Goal: Transaction & Acquisition: Purchase product/service

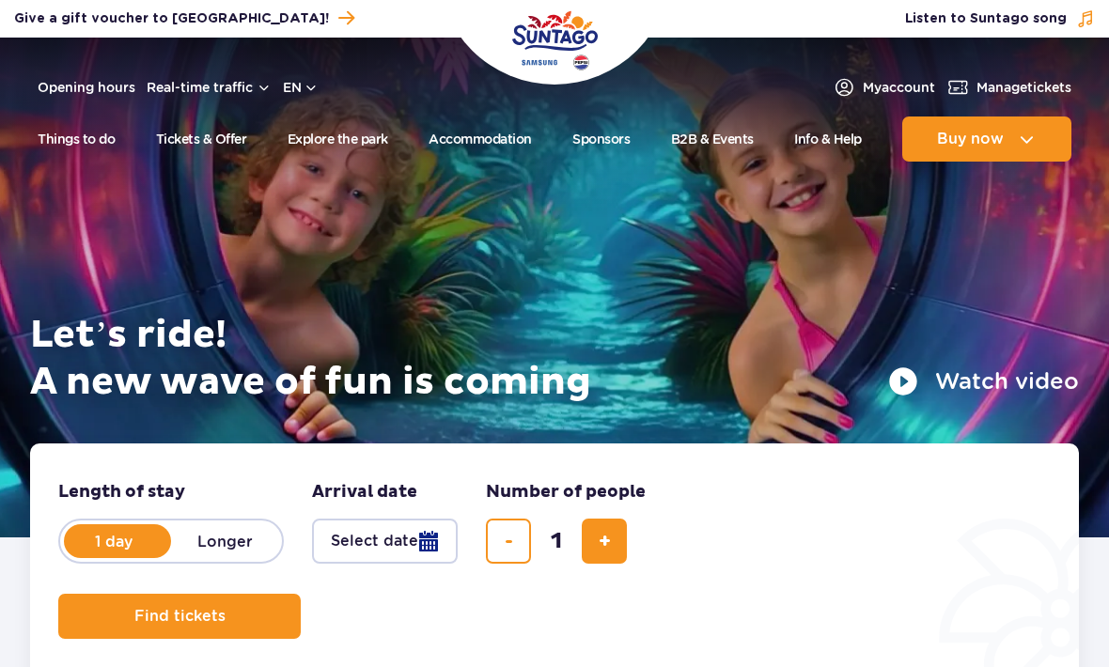
scroll to position [178, 0]
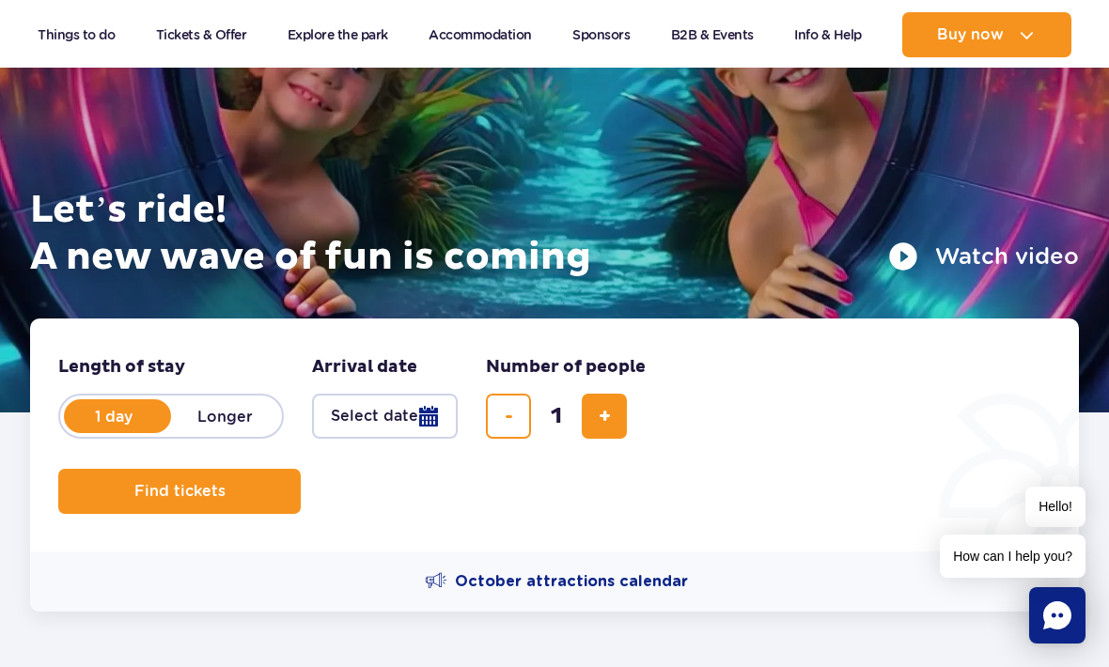
click at [602, 416] on span "add ticket" at bounding box center [605, 416] width 12 height 0
type input "2"
click at [270, 478] on button "Find tickets" at bounding box center [179, 491] width 242 height 45
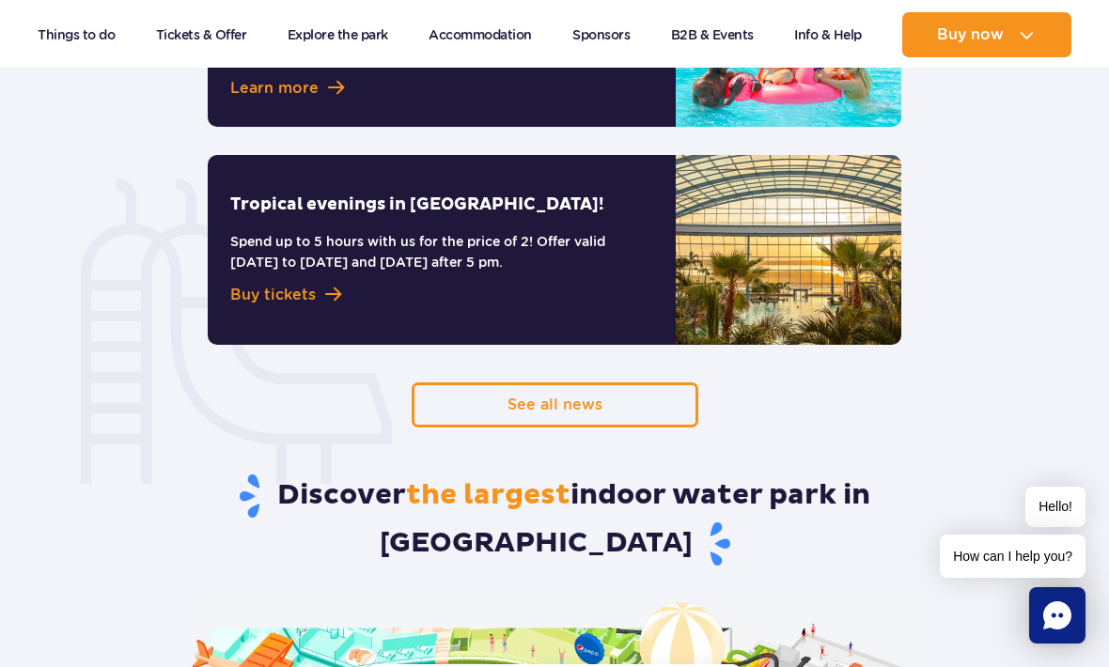
scroll to position [1625, 0]
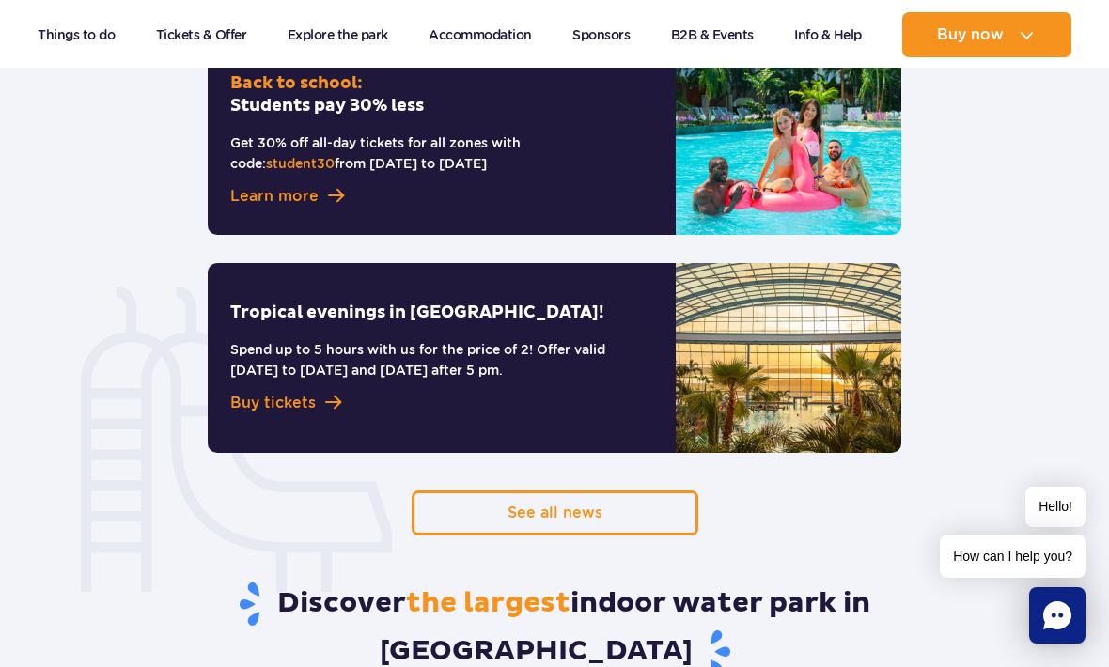
click at [295, 392] on span "Buy tickets" at bounding box center [273, 403] width 86 height 23
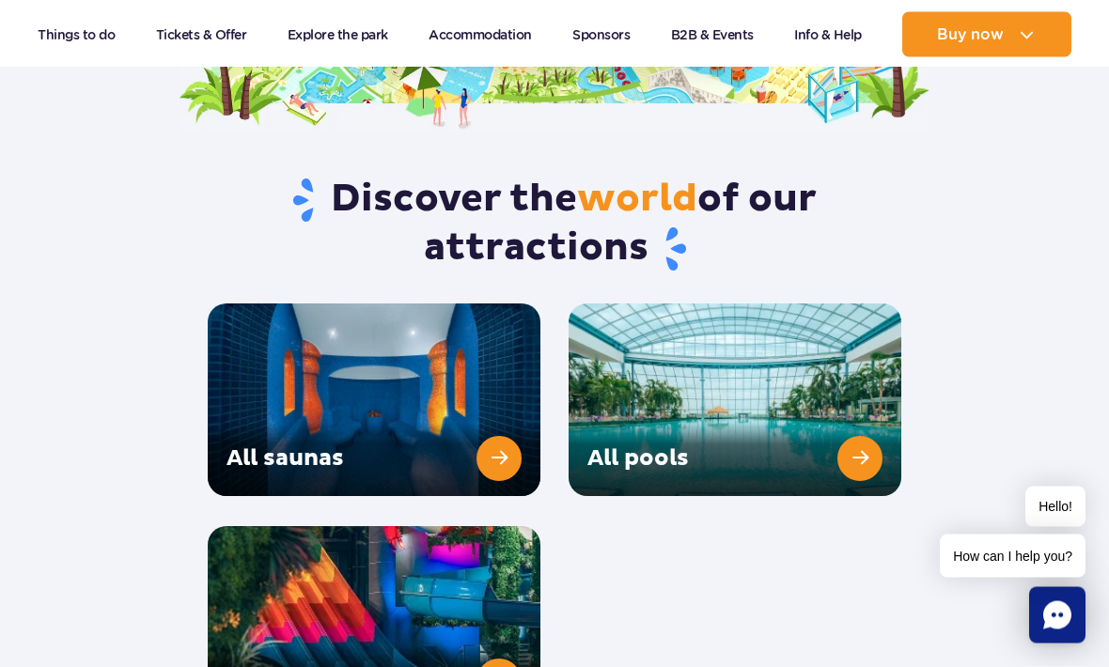
scroll to position [2514, 0]
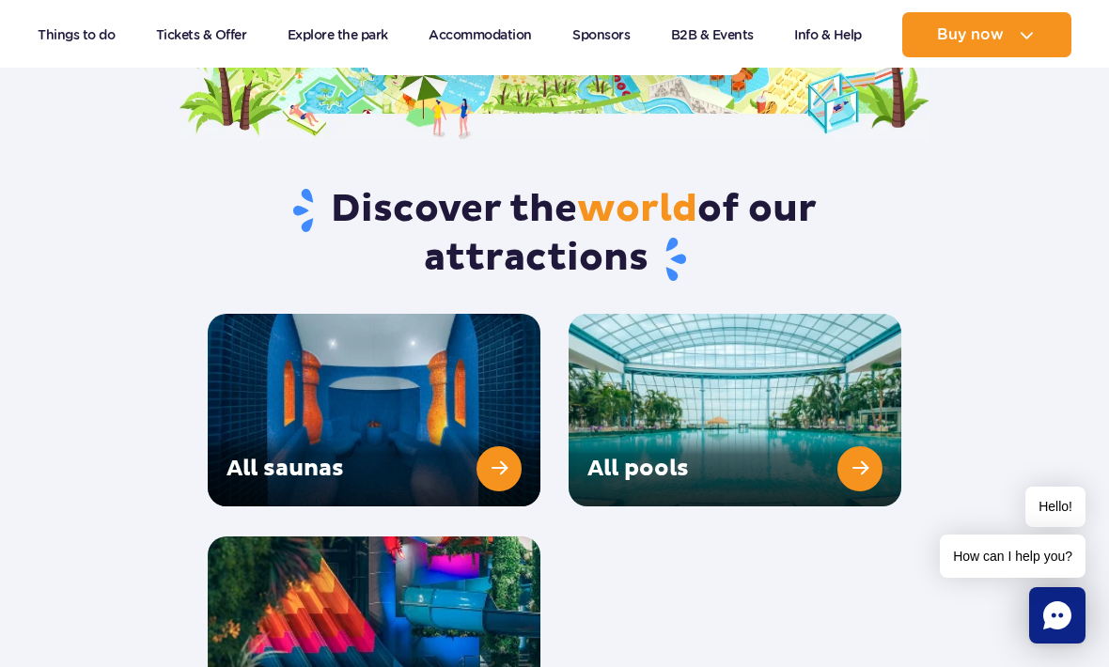
click at [859, 426] on link "All pools" at bounding box center [735, 410] width 333 height 193
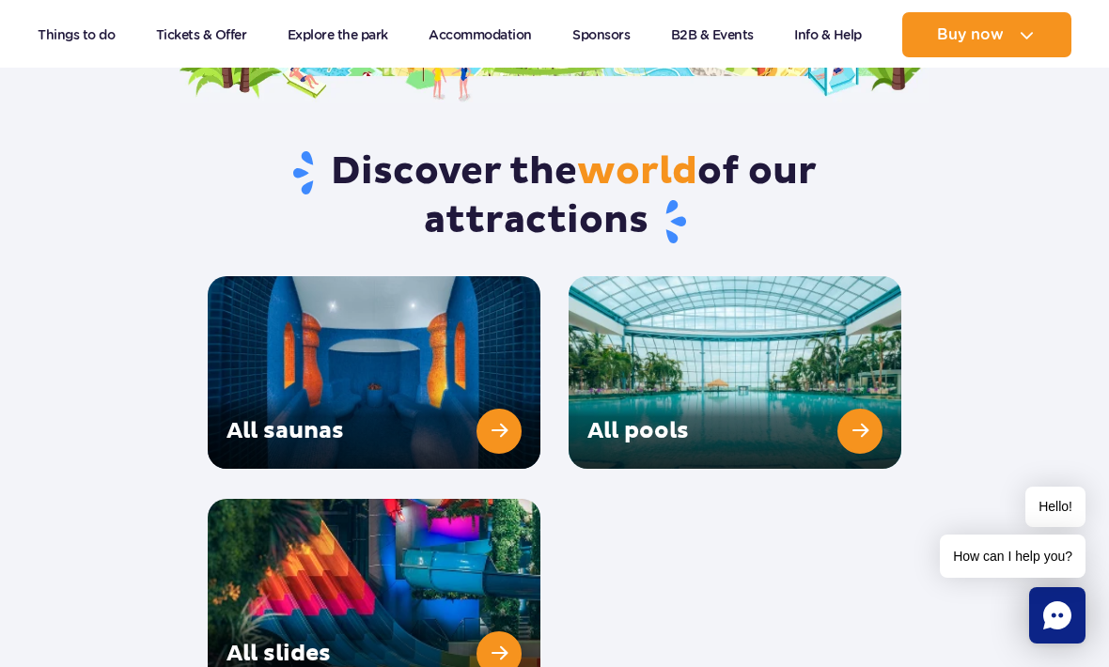
scroll to position [2635, 0]
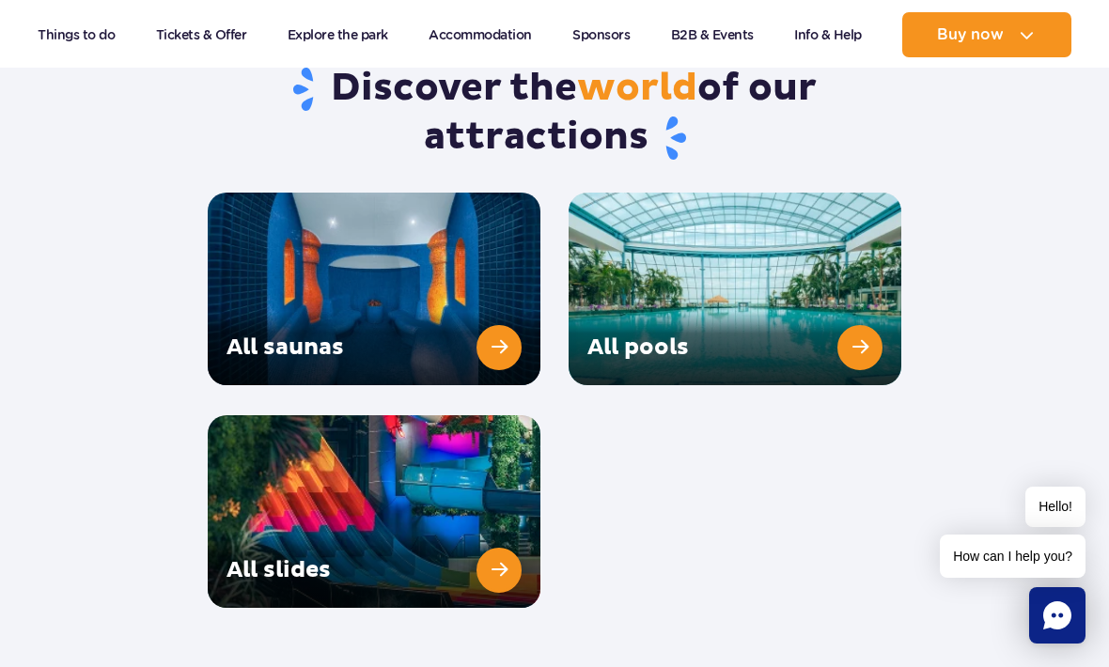
click at [491, 538] on link "All slides" at bounding box center [374, 511] width 333 height 193
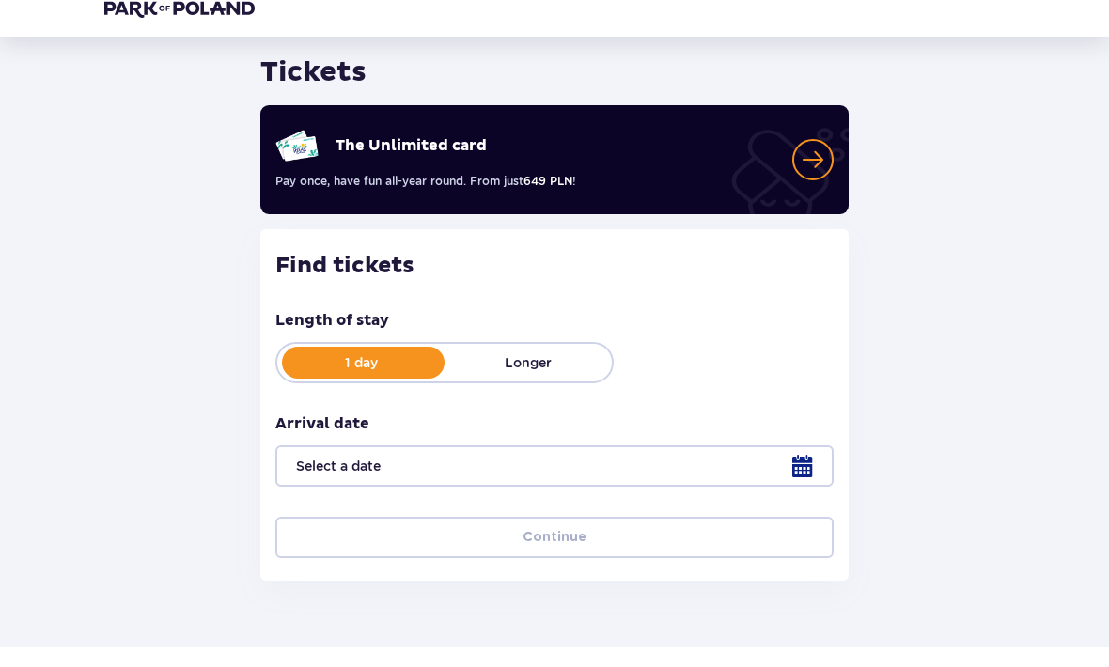
scroll to position [56, 0]
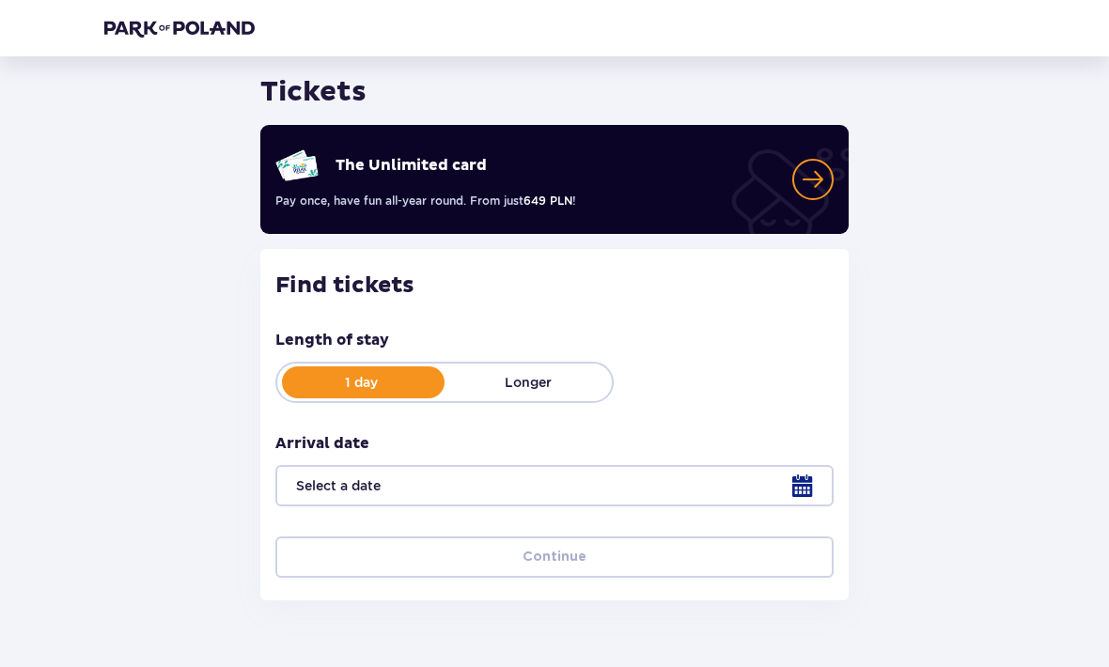
click at [797, 488] on div at bounding box center [554, 486] width 558 height 41
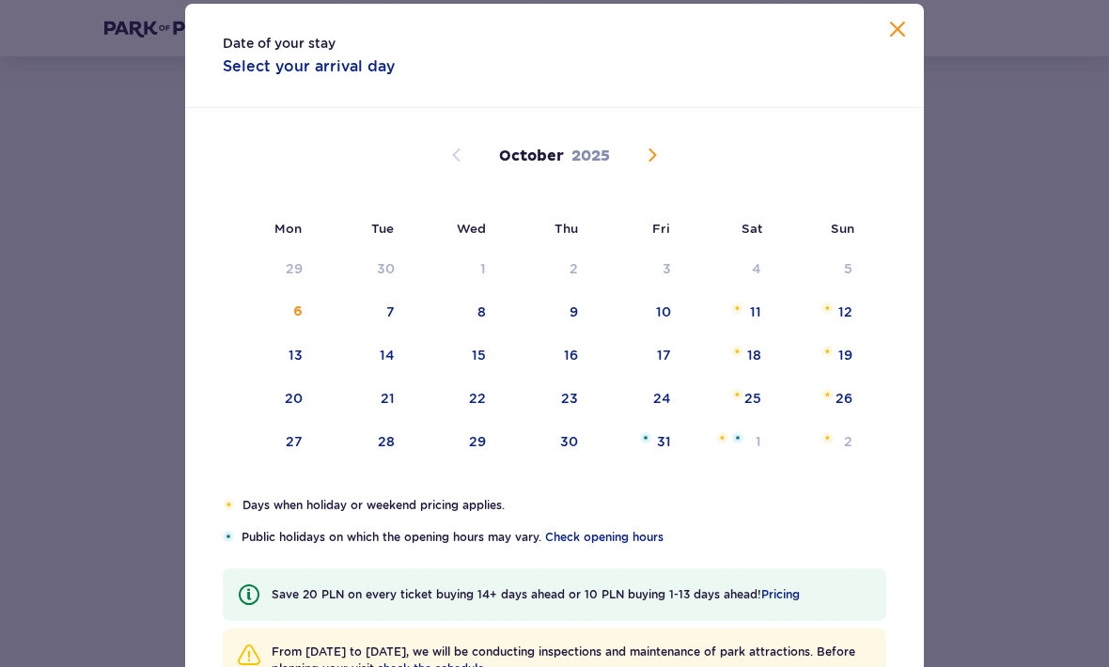
click at [647, 166] on span "Next month" at bounding box center [652, 155] width 23 height 23
click at [646, 166] on span "Next month" at bounding box center [652, 155] width 23 height 23
click at [661, 166] on span "Next month" at bounding box center [652, 155] width 23 height 23
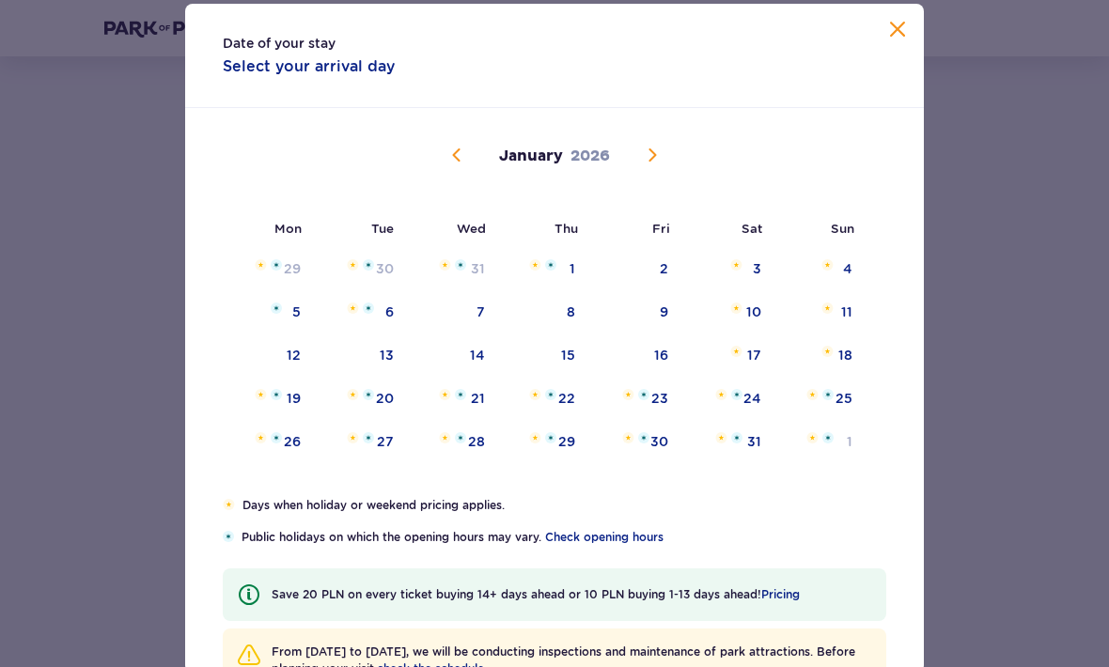
click at [459, 166] on span "Previous month" at bounding box center [456, 155] width 23 height 23
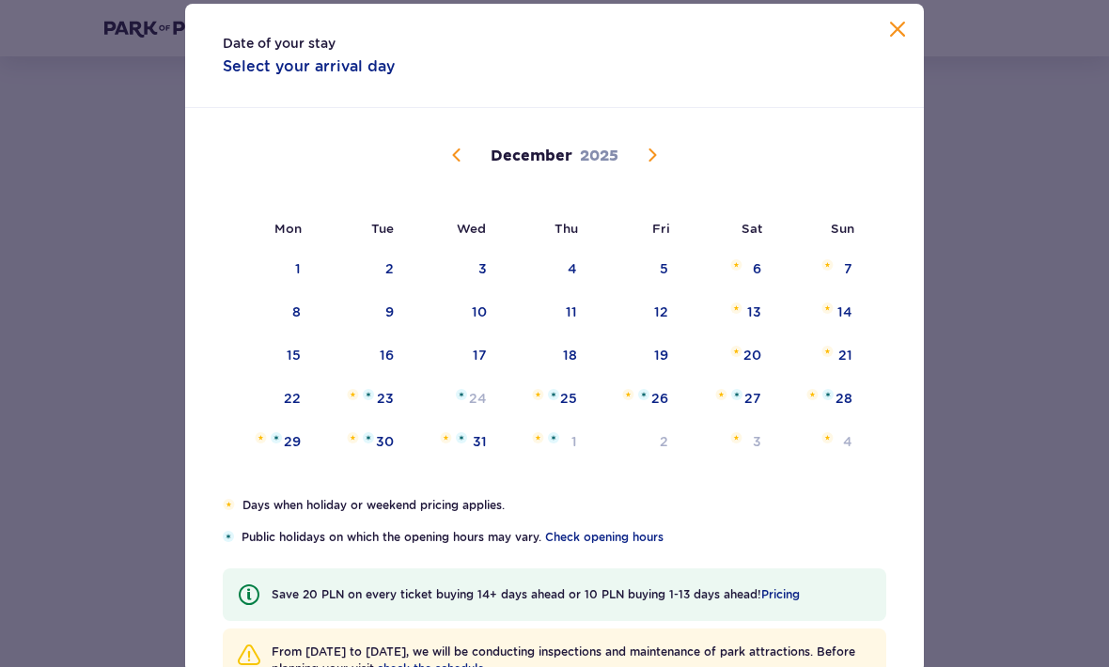
click at [668, 408] on div "26" at bounding box center [659, 398] width 17 height 19
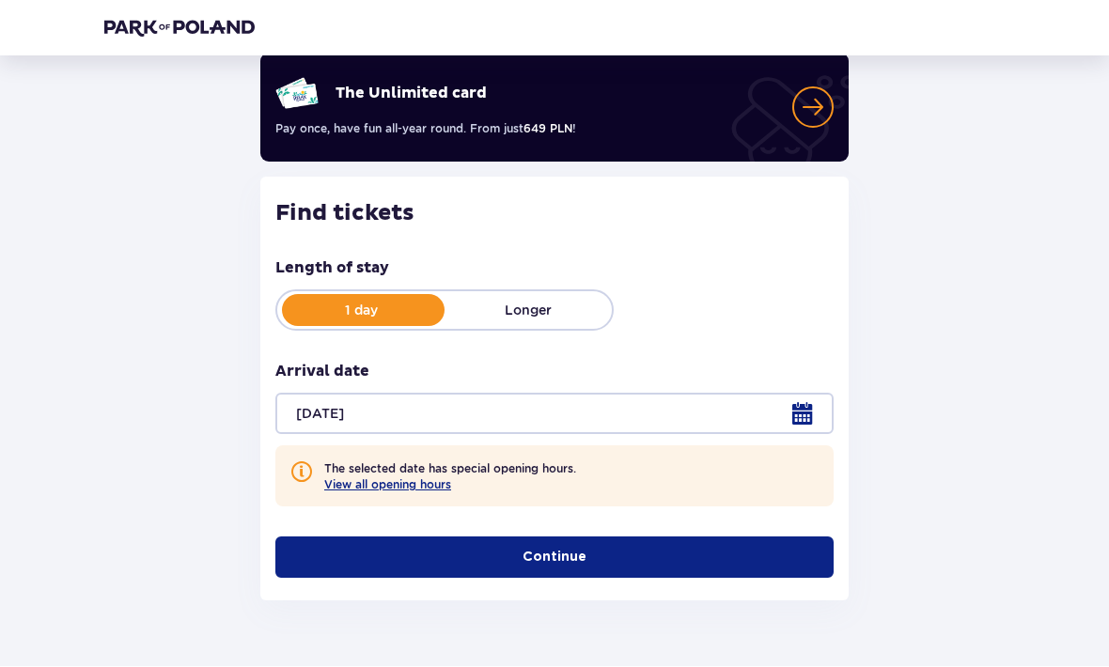
scroll to position [129, 0]
click at [781, 558] on button "Continue" at bounding box center [554, 558] width 558 height 41
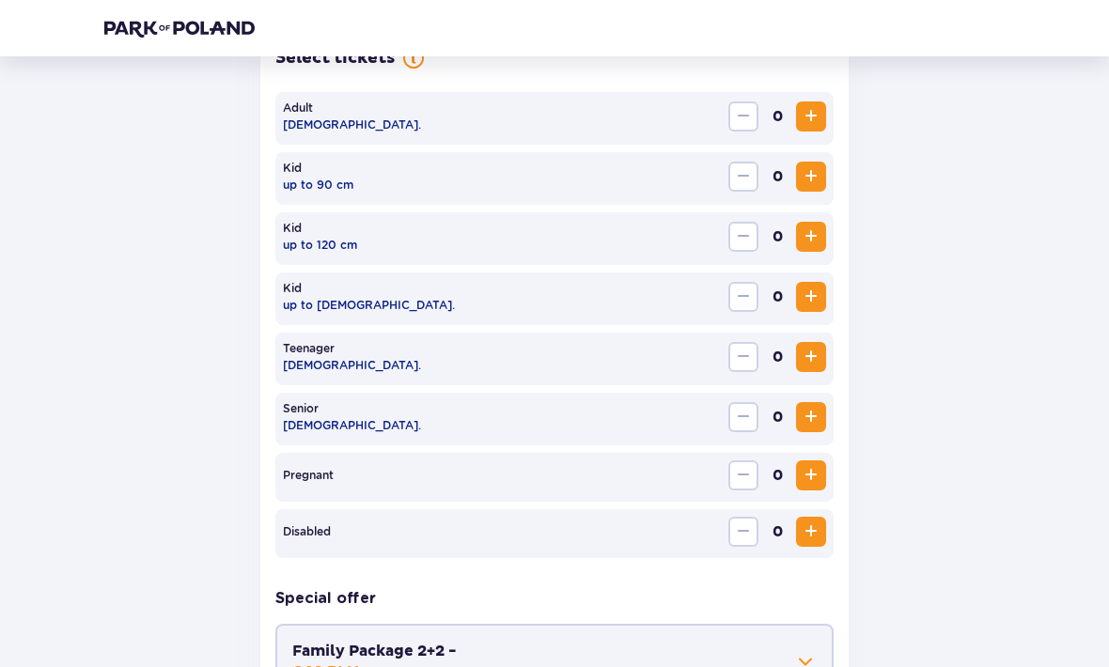
scroll to position [651, 0]
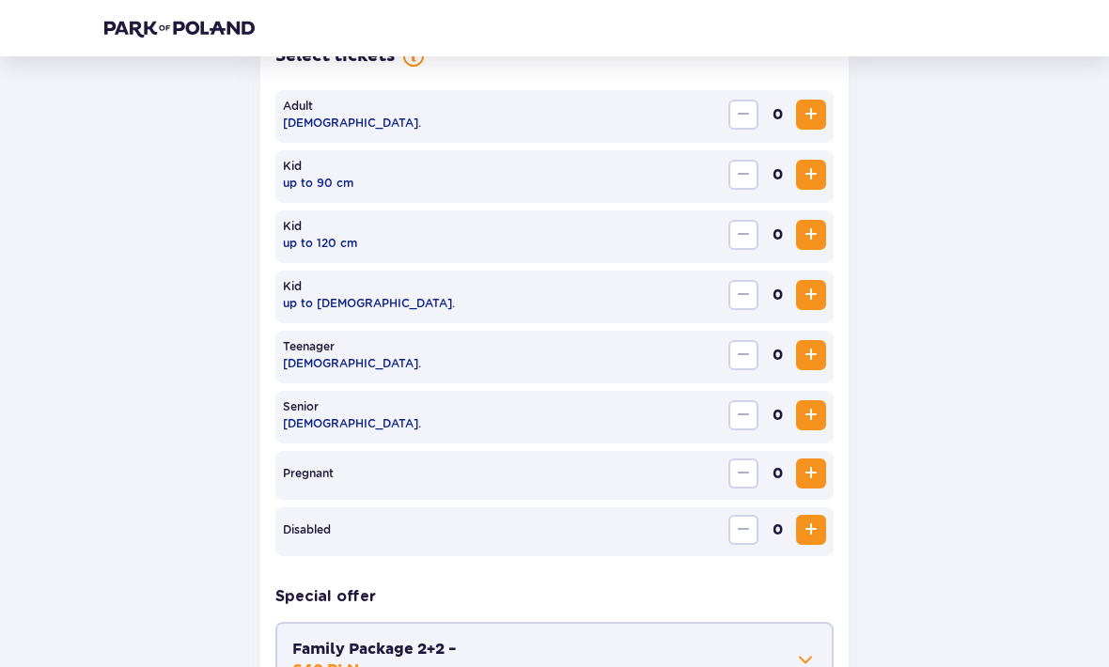
click at [820, 124] on span "Increase" at bounding box center [811, 114] width 23 height 23
click at [820, 123] on span "Increase" at bounding box center [811, 114] width 23 height 23
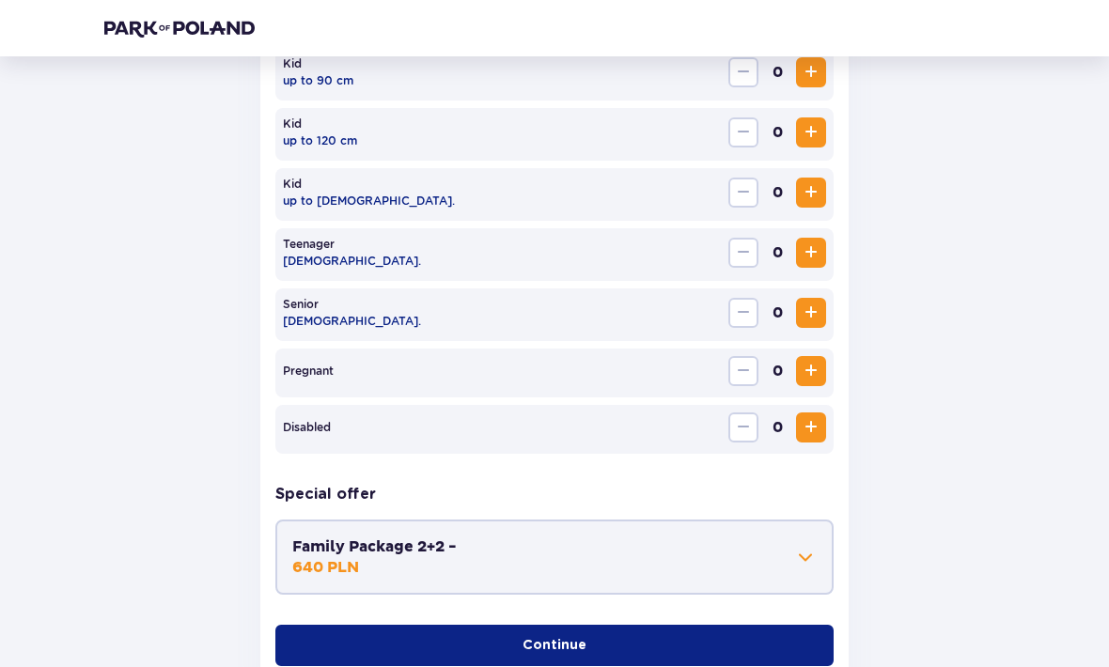
scroll to position [757, 0]
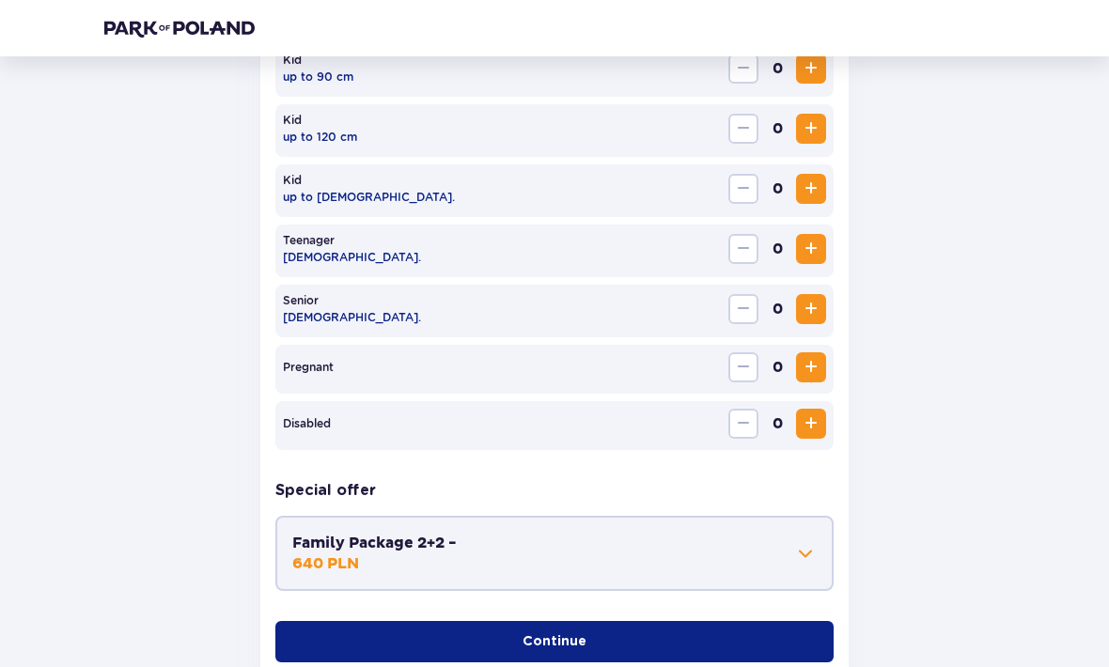
click at [787, 636] on button "Continue" at bounding box center [554, 641] width 558 height 41
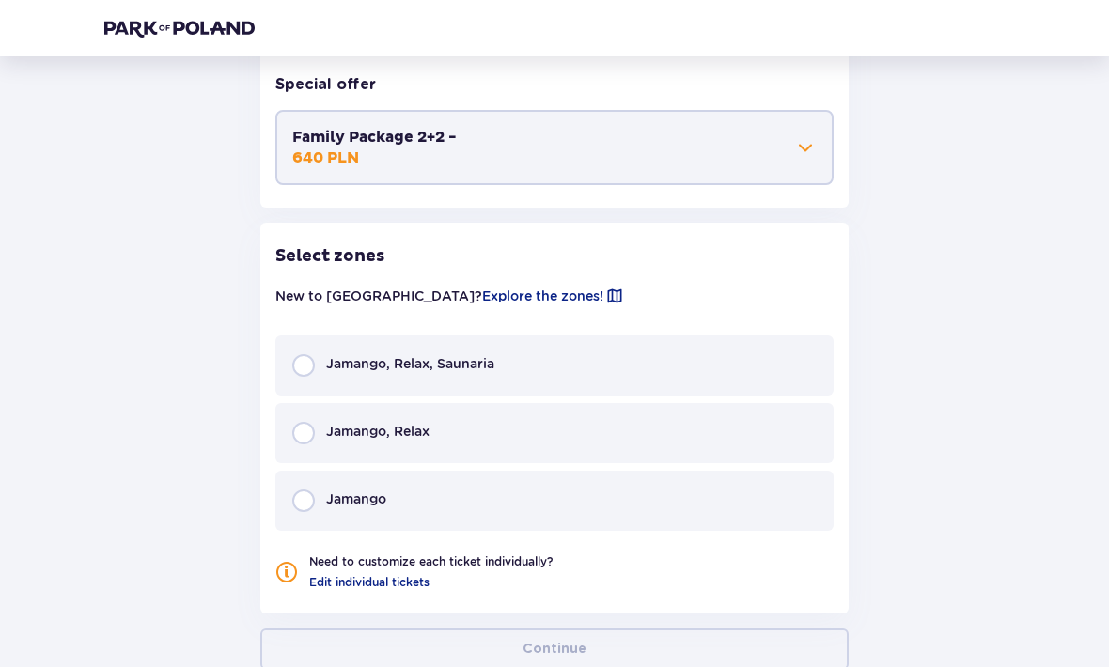
scroll to position [1217, 0]
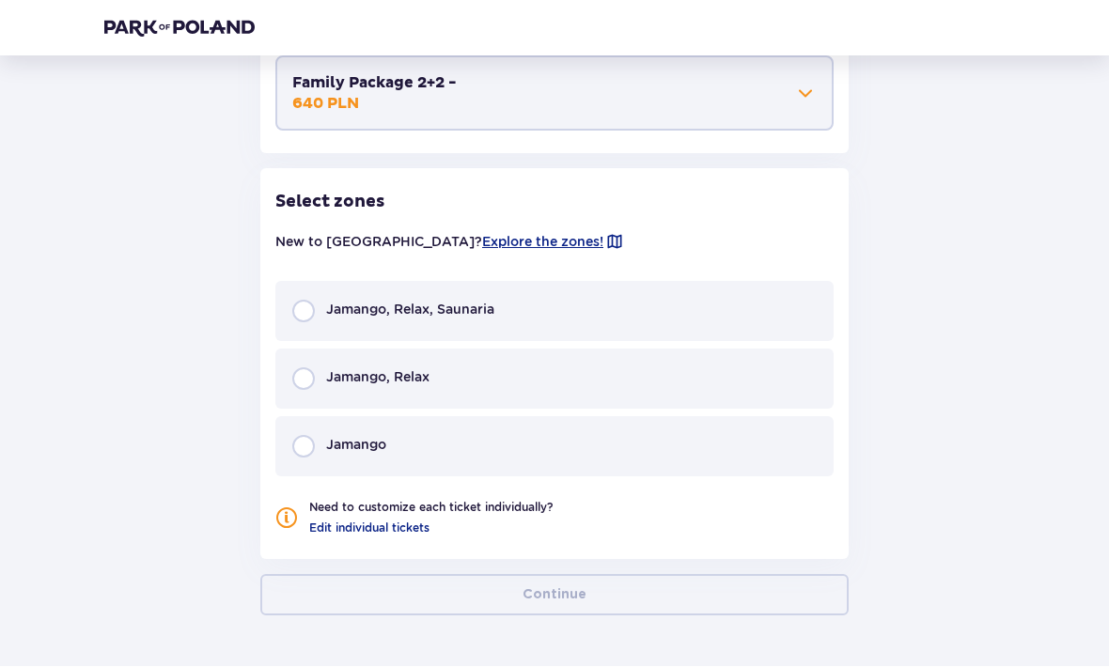
click at [787, 371] on div "Jamango, Relax" at bounding box center [554, 380] width 558 height 60
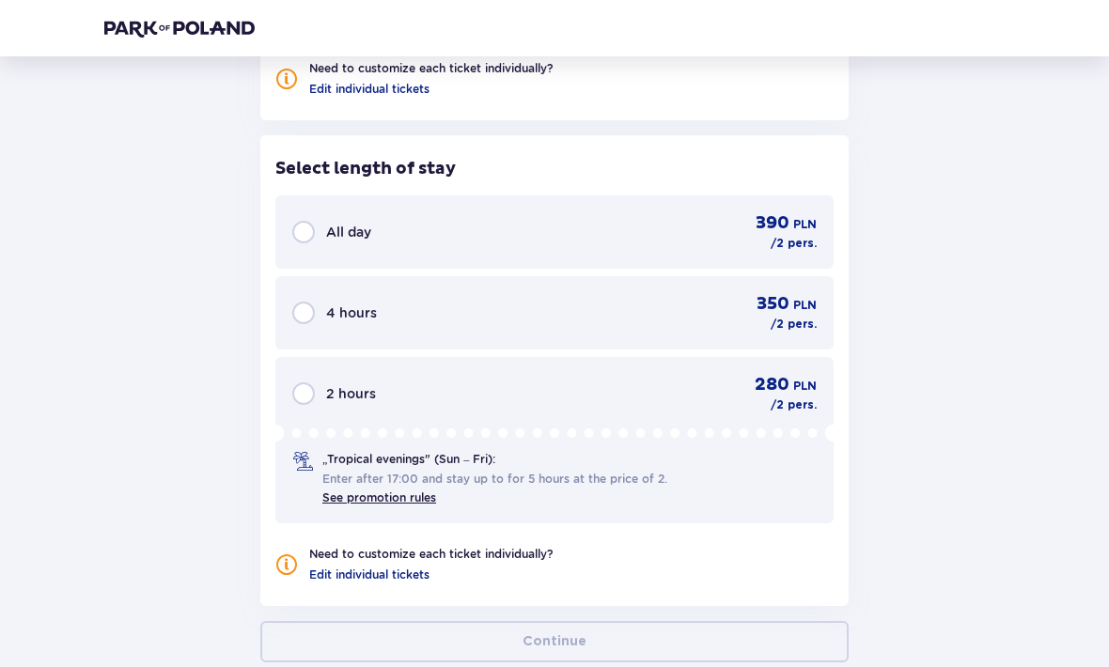
scroll to position [1703, 0]
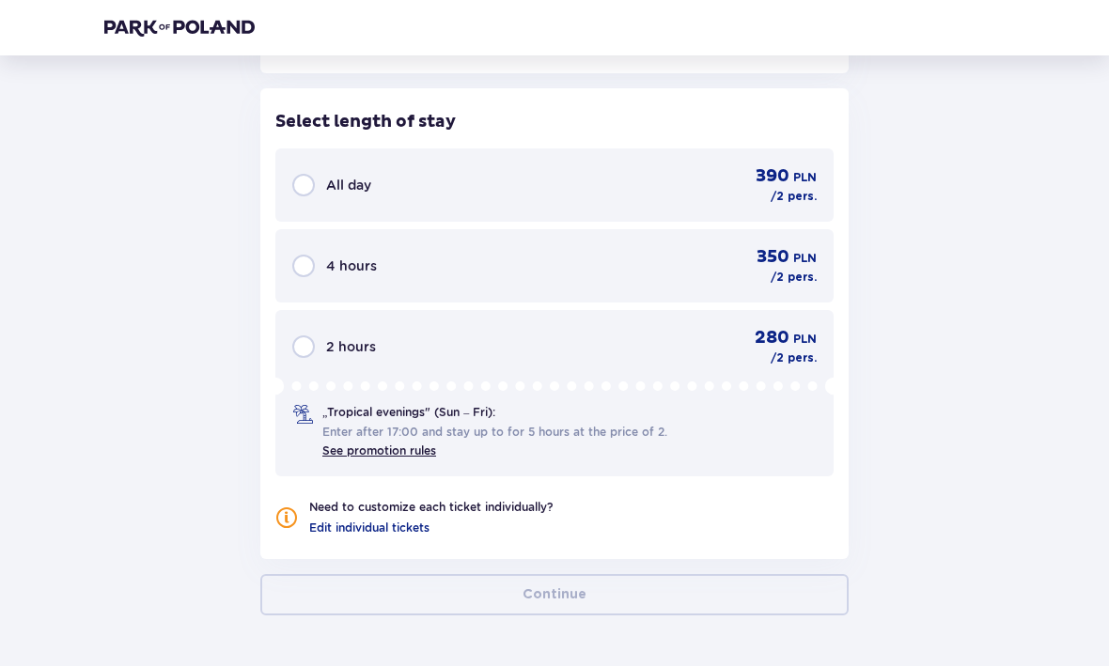
click at [789, 343] on span "280" at bounding box center [772, 339] width 35 height 23
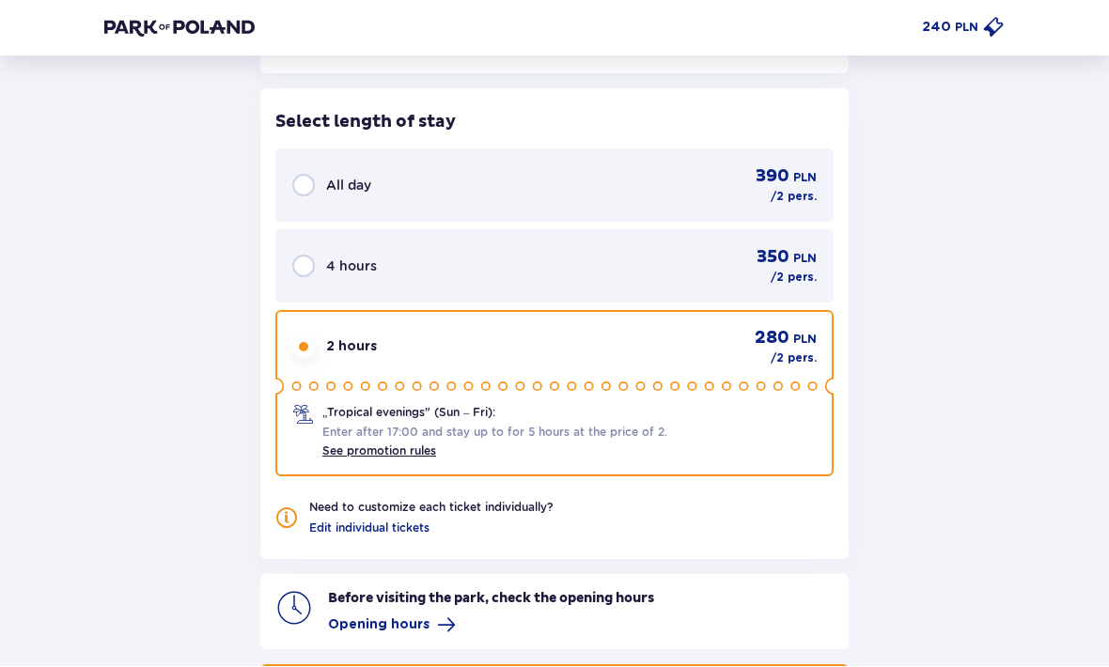
scroll to position [1793, 0]
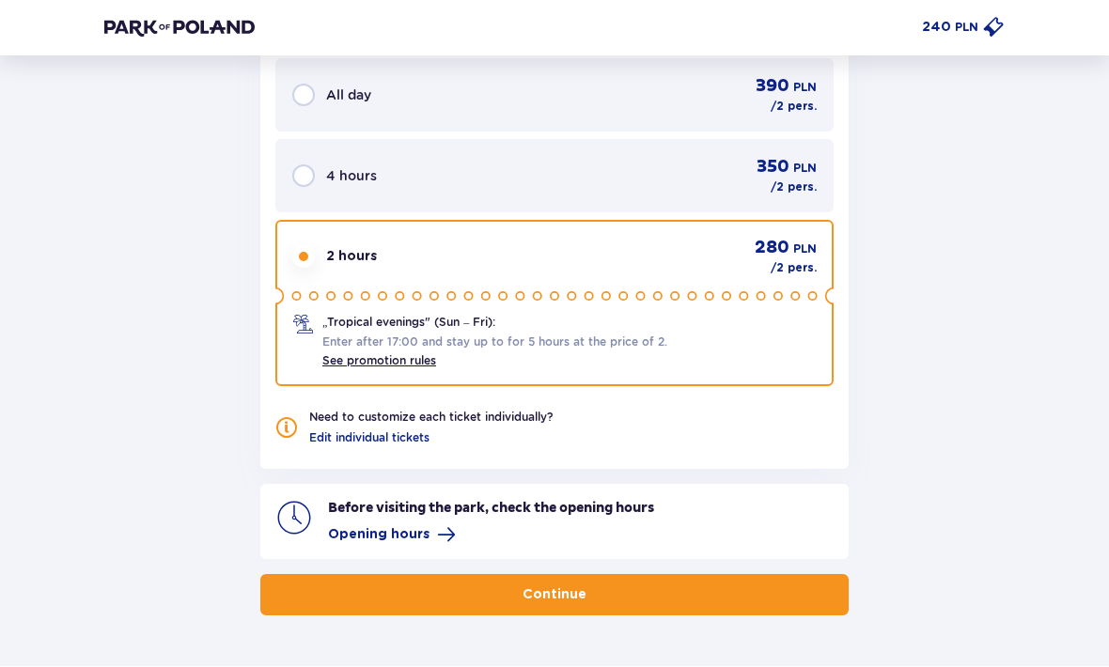
click at [405, 366] on link "See promotion rules" at bounding box center [379, 361] width 114 height 14
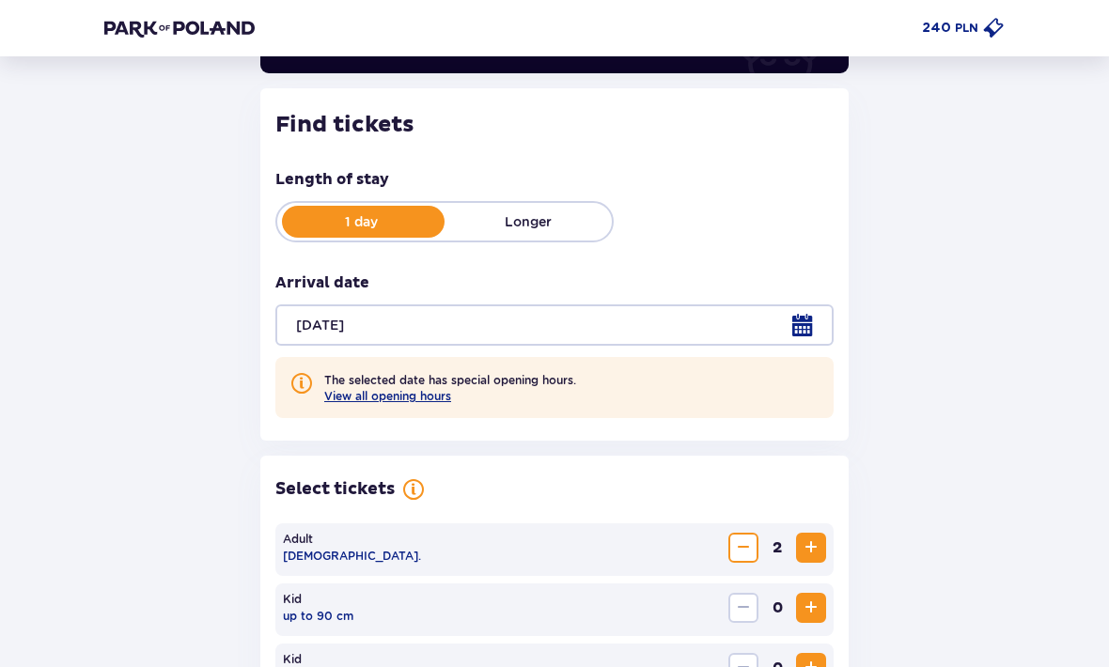
scroll to position [214, 0]
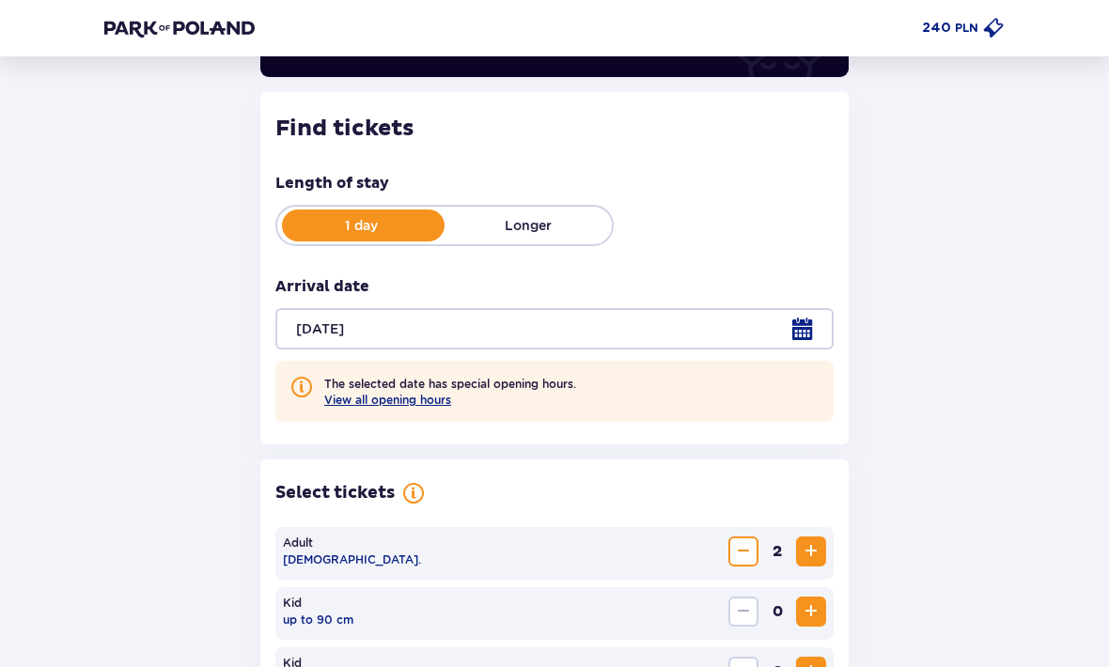
click at [396, 397] on button "View all opening hours" at bounding box center [387, 400] width 127 height 14
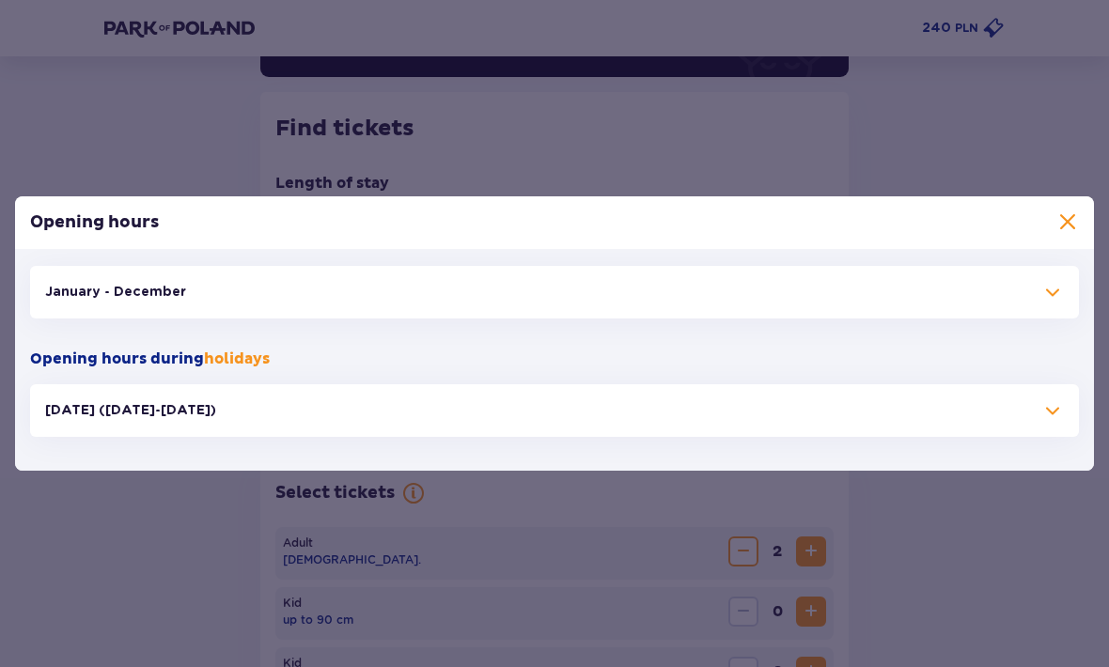
click at [1078, 213] on span at bounding box center [1067, 222] width 23 height 23
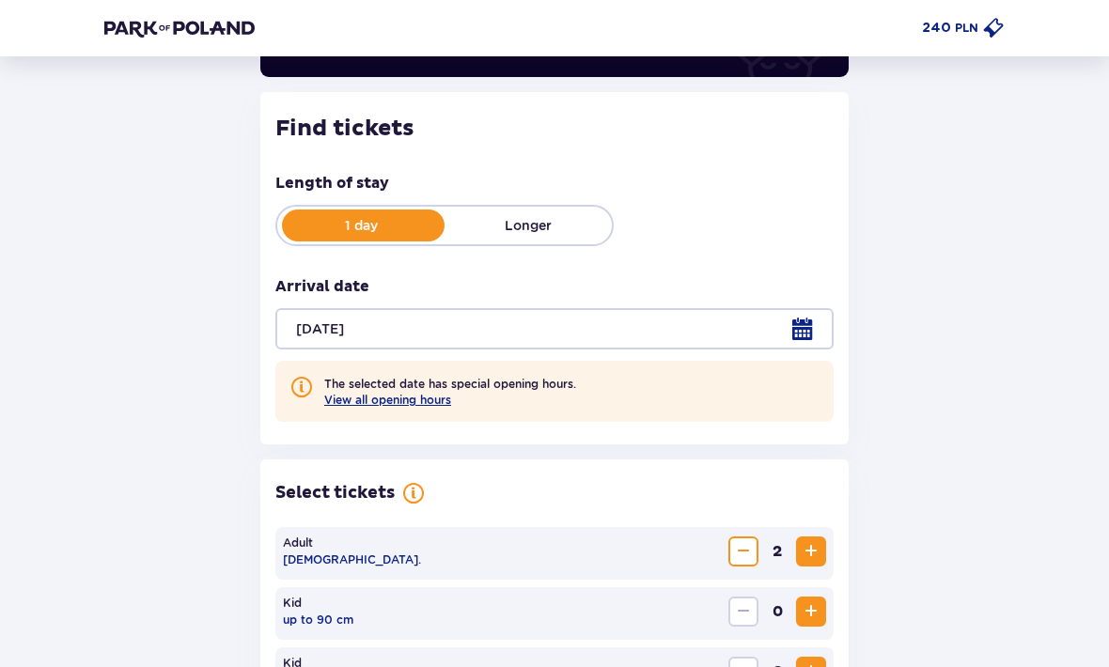
click at [797, 341] on div at bounding box center [554, 328] width 558 height 41
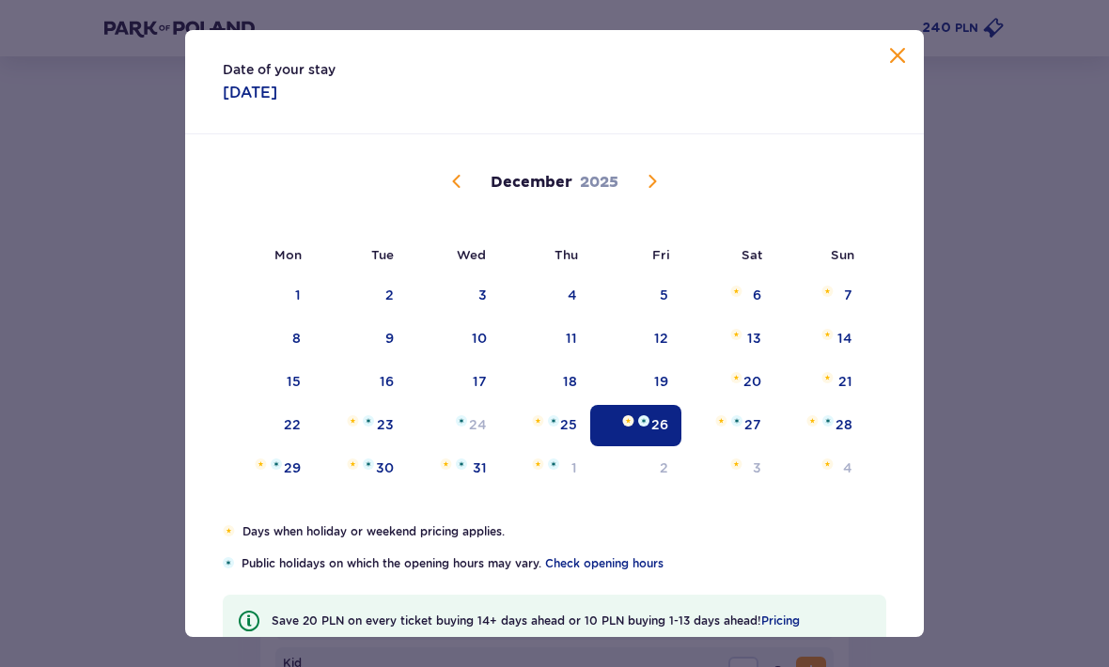
click at [807, 317] on div "7" at bounding box center [819, 295] width 91 height 41
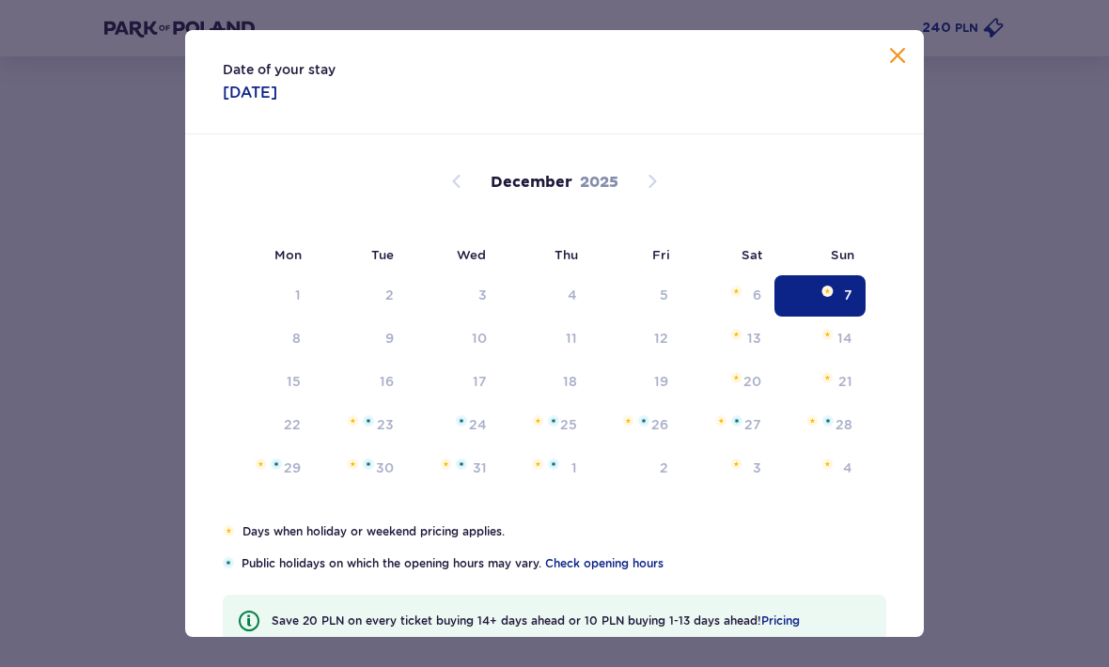
scroll to position [118, 0]
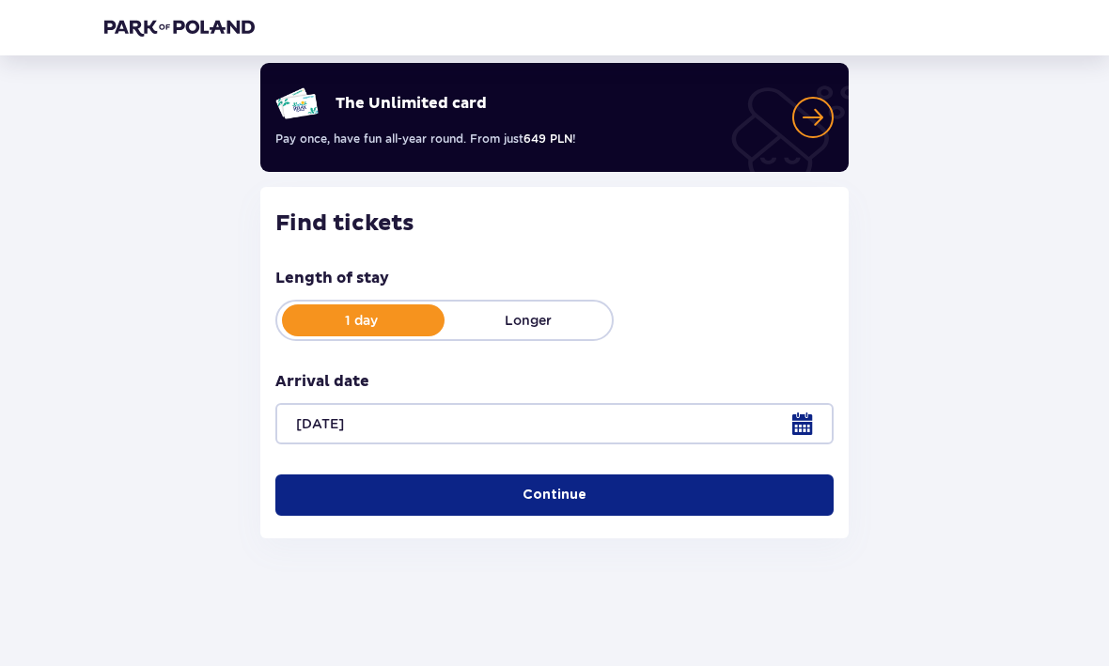
click at [668, 429] on div at bounding box center [554, 424] width 558 height 41
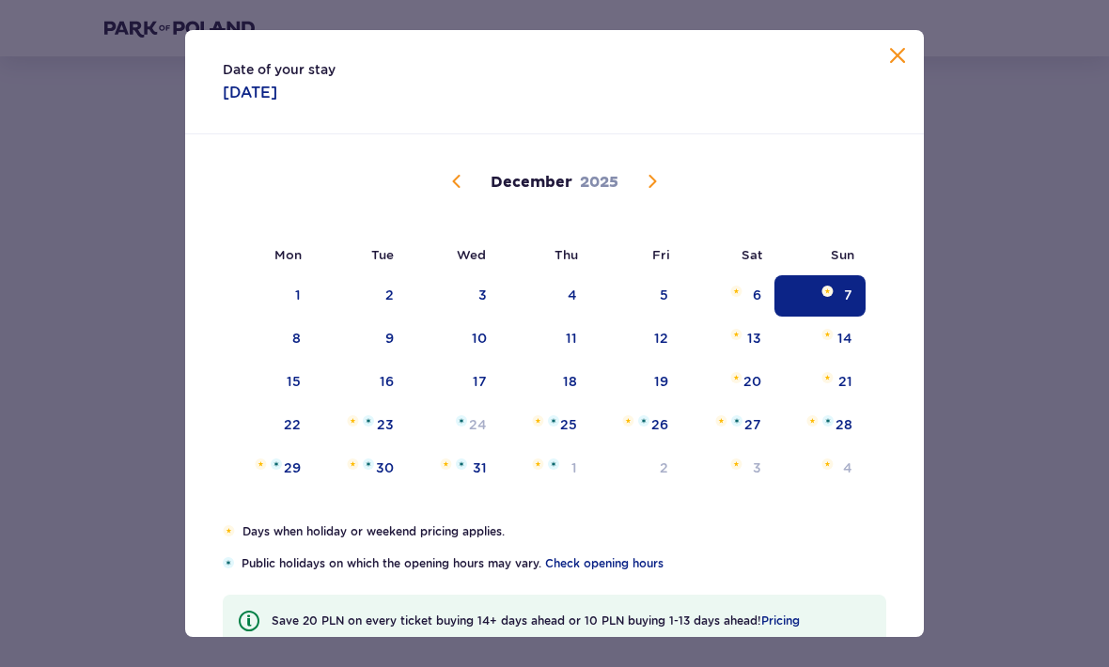
click at [896, 67] on span "Close" at bounding box center [897, 56] width 23 height 23
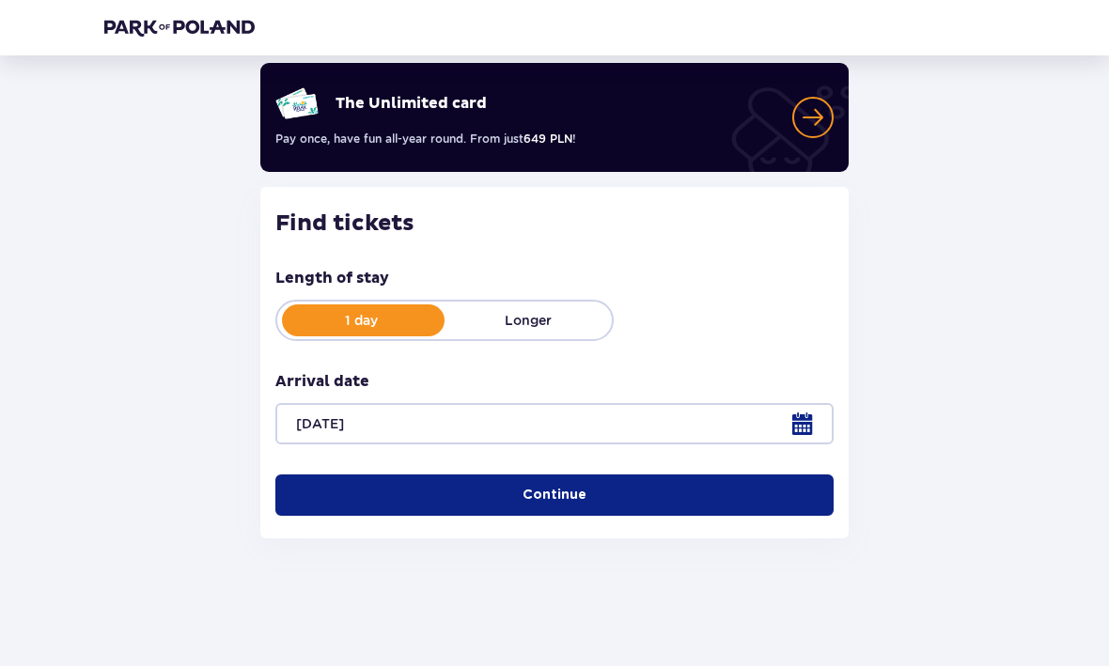
click at [804, 413] on div at bounding box center [554, 424] width 558 height 41
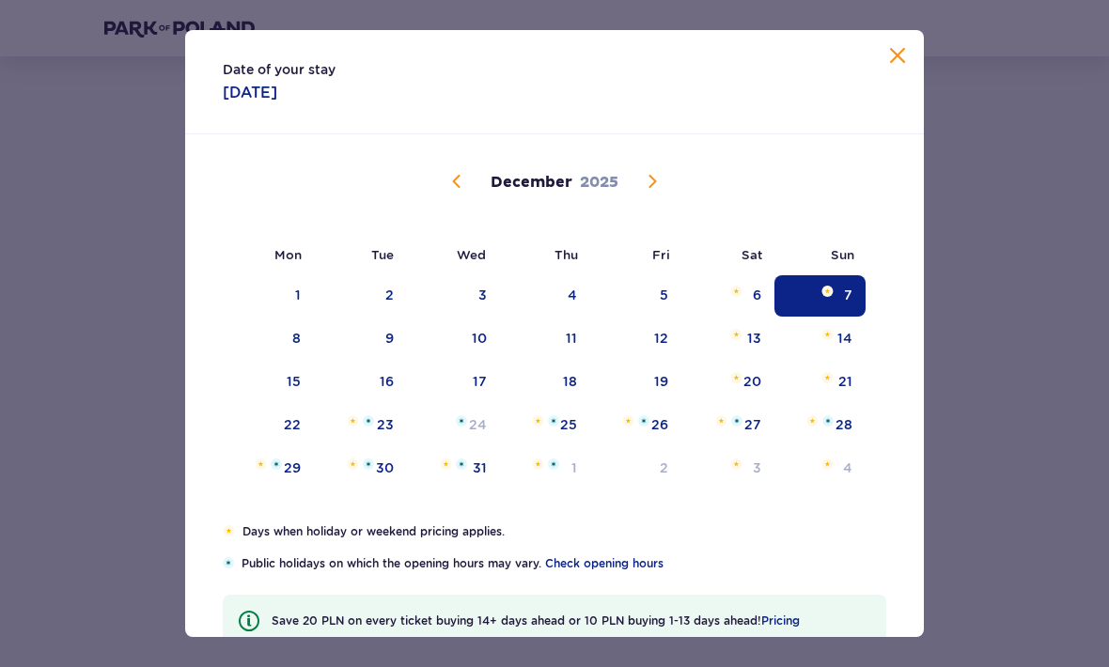
click at [663, 413] on div "26" at bounding box center [635, 425] width 91 height 41
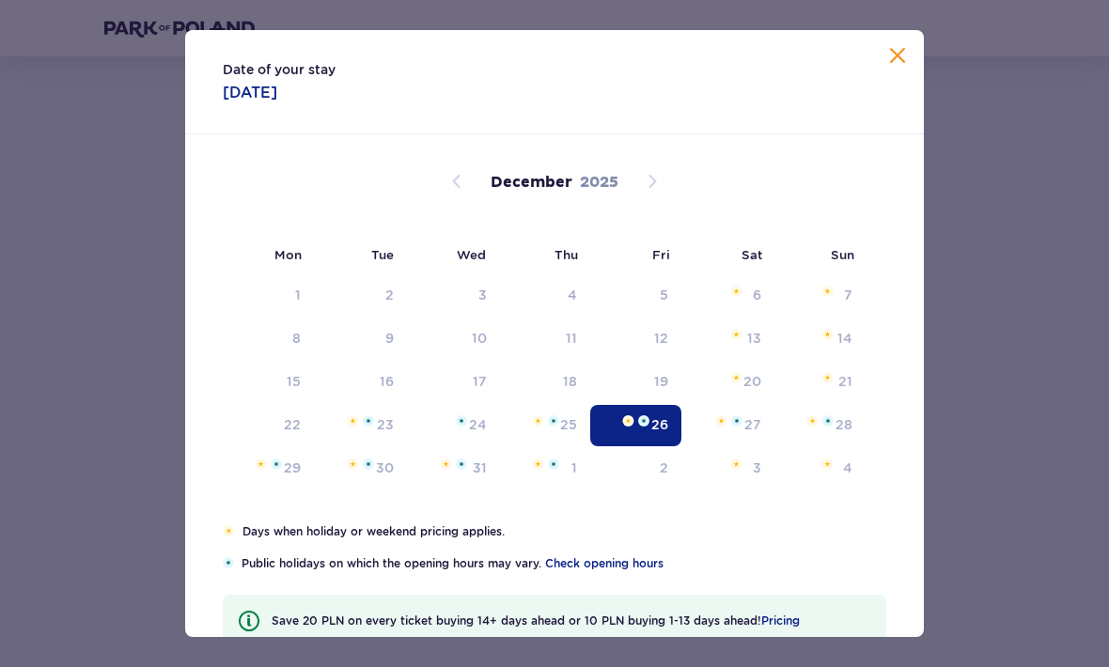
type input "26.12.25"
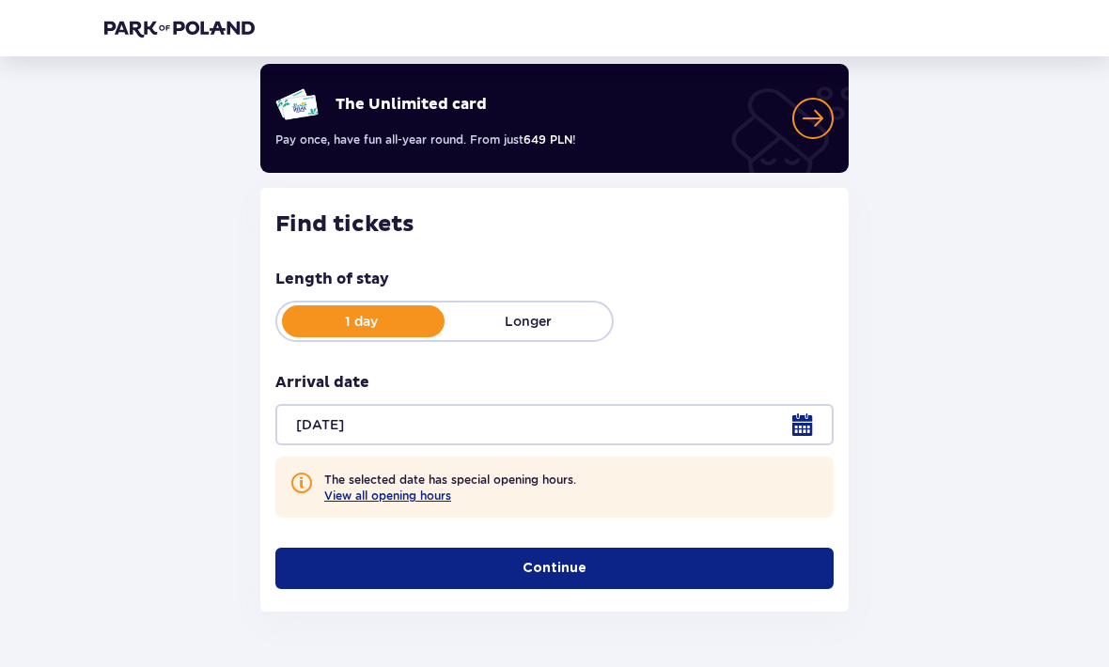
scroll to position [119, 0]
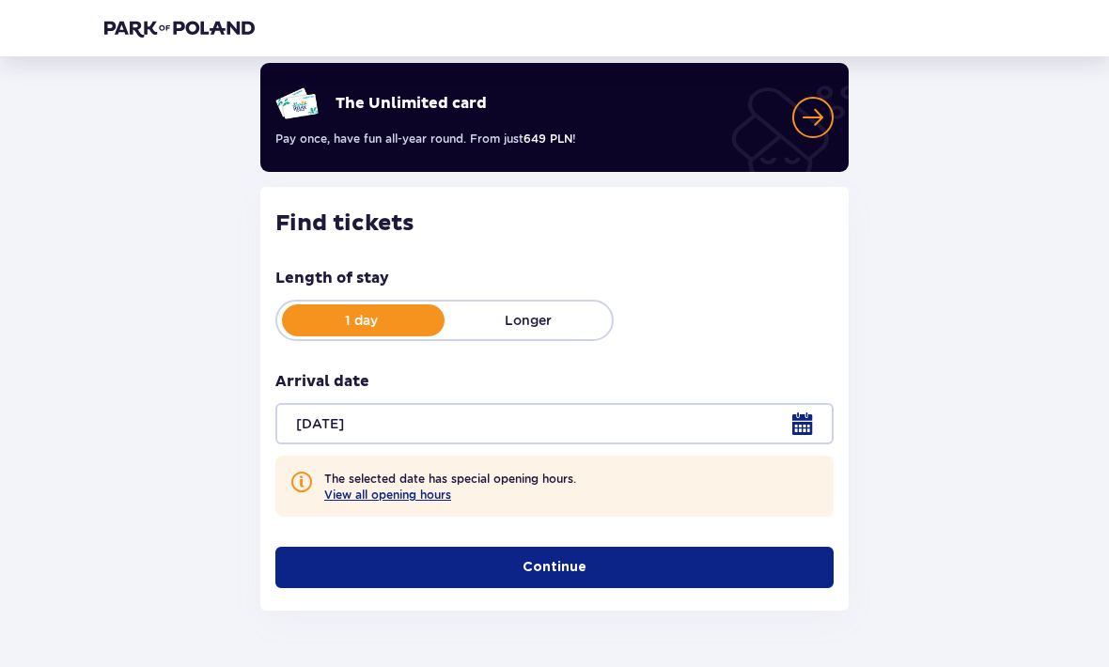
click at [799, 435] on div at bounding box center [554, 423] width 558 height 41
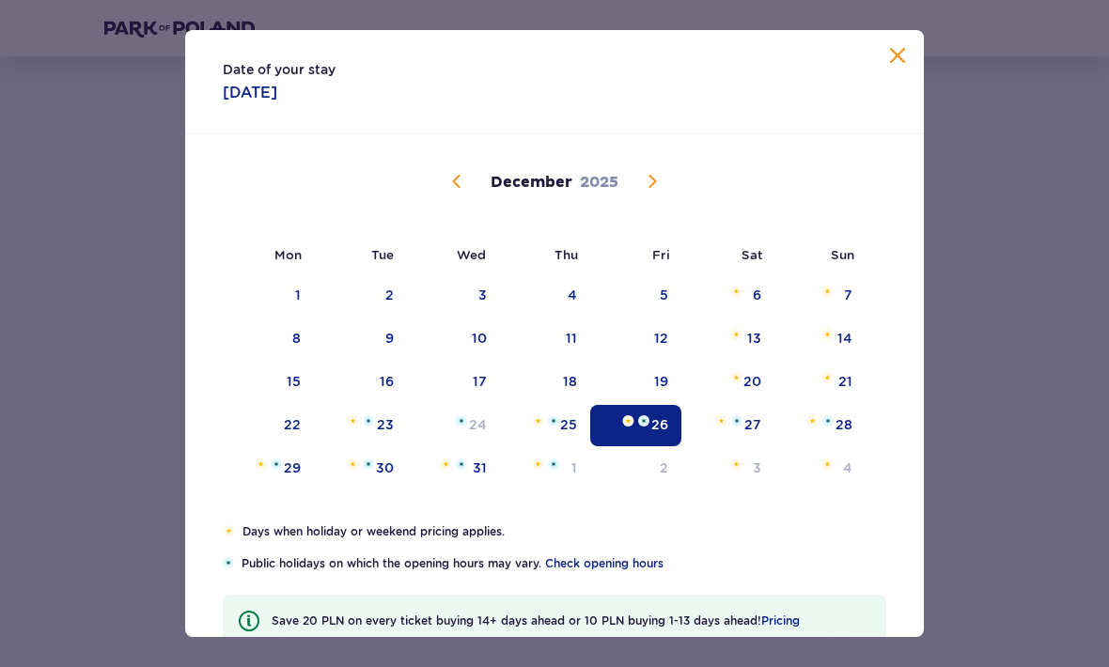
click at [891, 74] on div "Date of your stay 26.12.2025" at bounding box center [554, 82] width 739 height 104
click at [905, 58] on span "Close" at bounding box center [897, 56] width 23 height 23
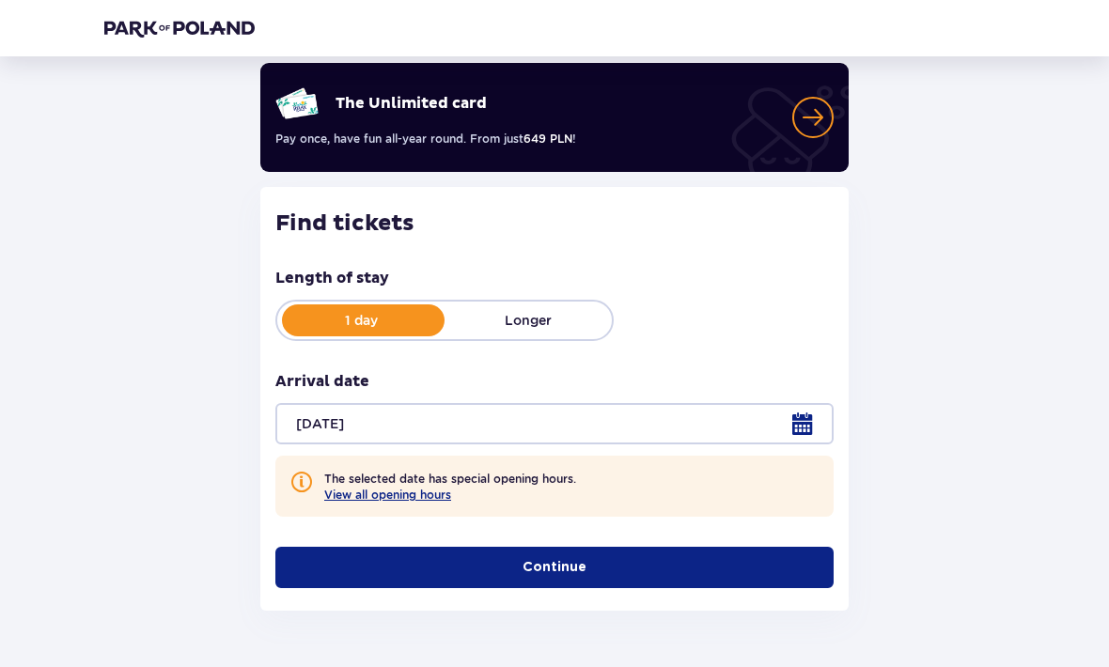
click at [414, 500] on button "View all opening hours" at bounding box center [387, 495] width 127 height 14
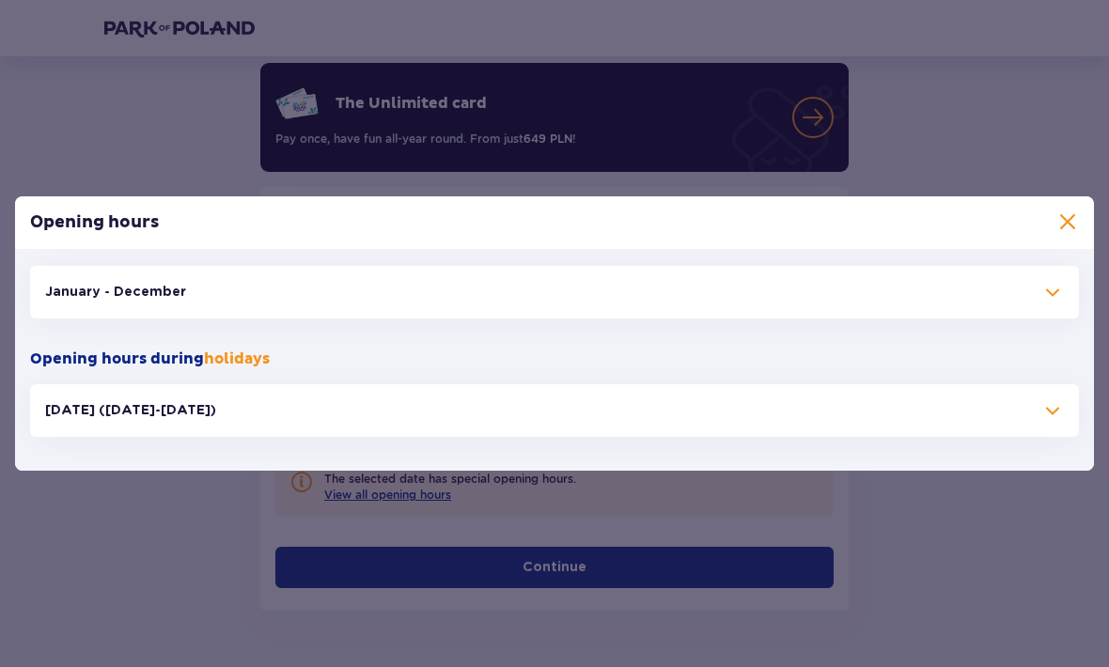
click at [1058, 293] on span "button" at bounding box center [1052, 292] width 23 height 23
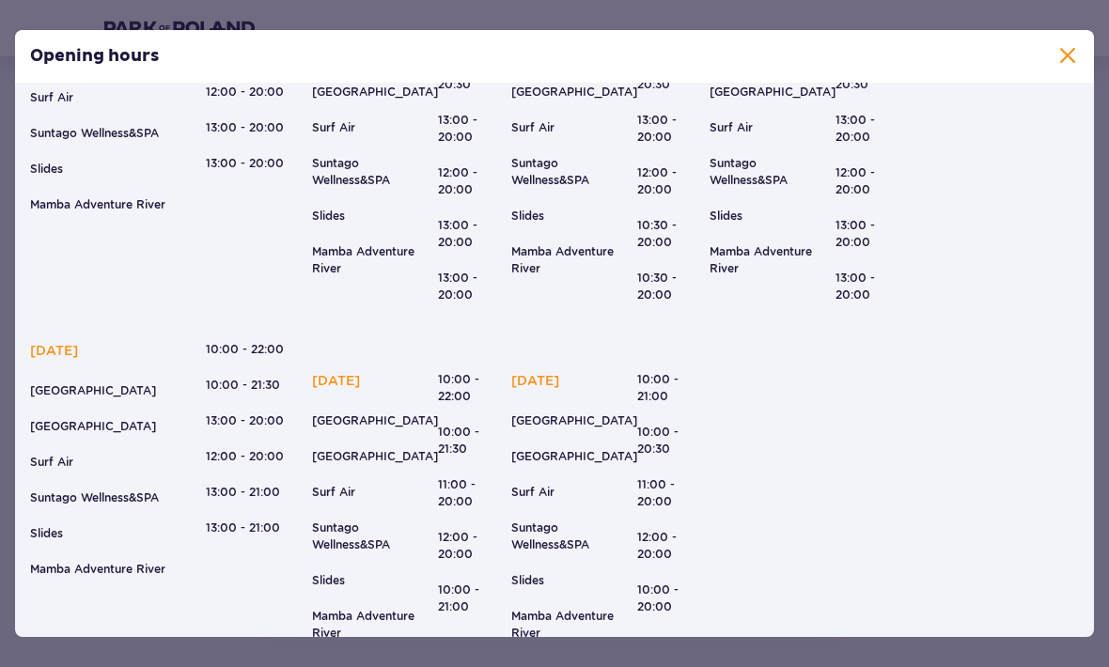
scroll to position [218, 0]
click at [1065, 52] on span at bounding box center [1067, 56] width 23 height 23
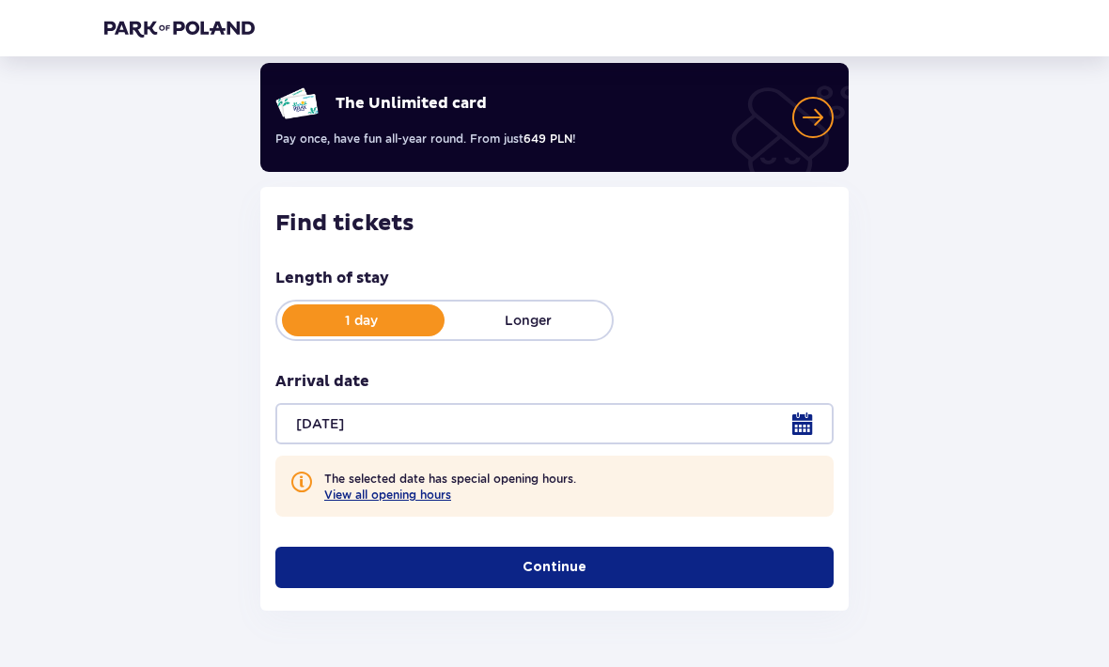
click at [437, 490] on button "View all opening hours" at bounding box center [387, 495] width 127 height 14
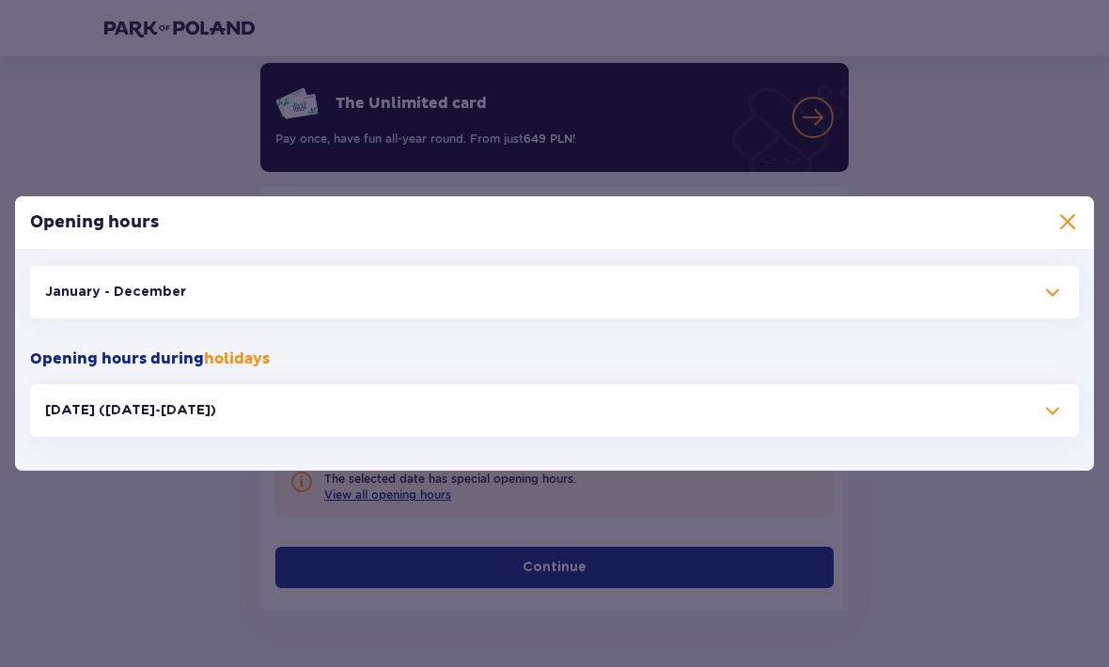
click at [616, 295] on button "January - December" at bounding box center [554, 292] width 1049 height 53
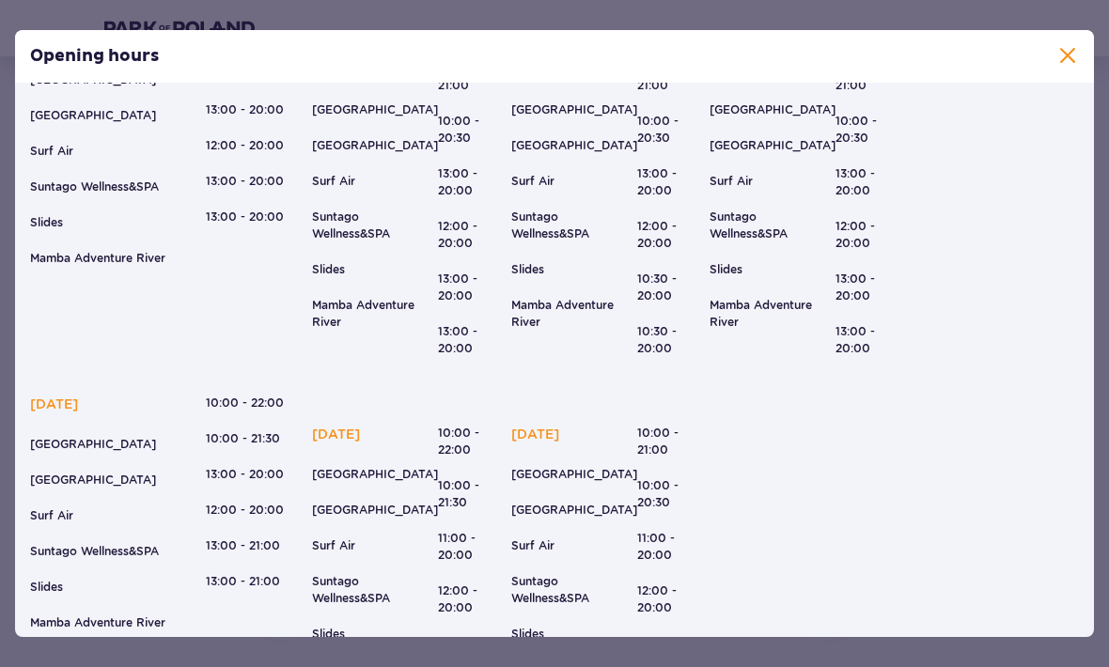
scroll to position [169, 0]
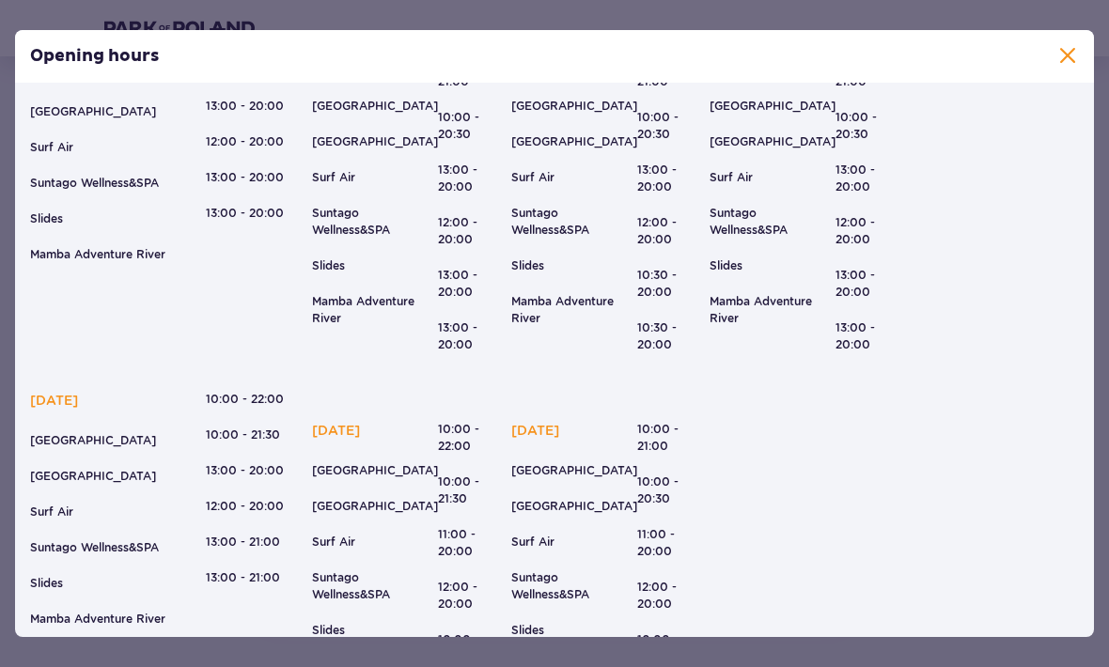
click at [1062, 55] on span at bounding box center [1067, 56] width 23 height 23
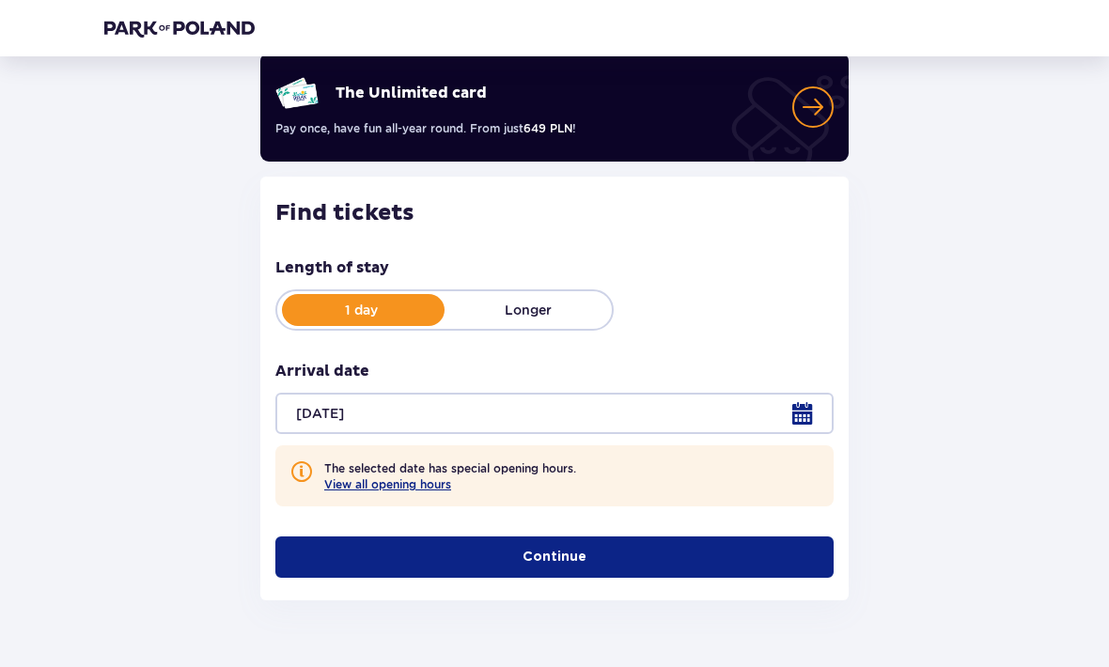
click at [721, 548] on button "Continue" at bounding box center [554, 558] width 558 height 41
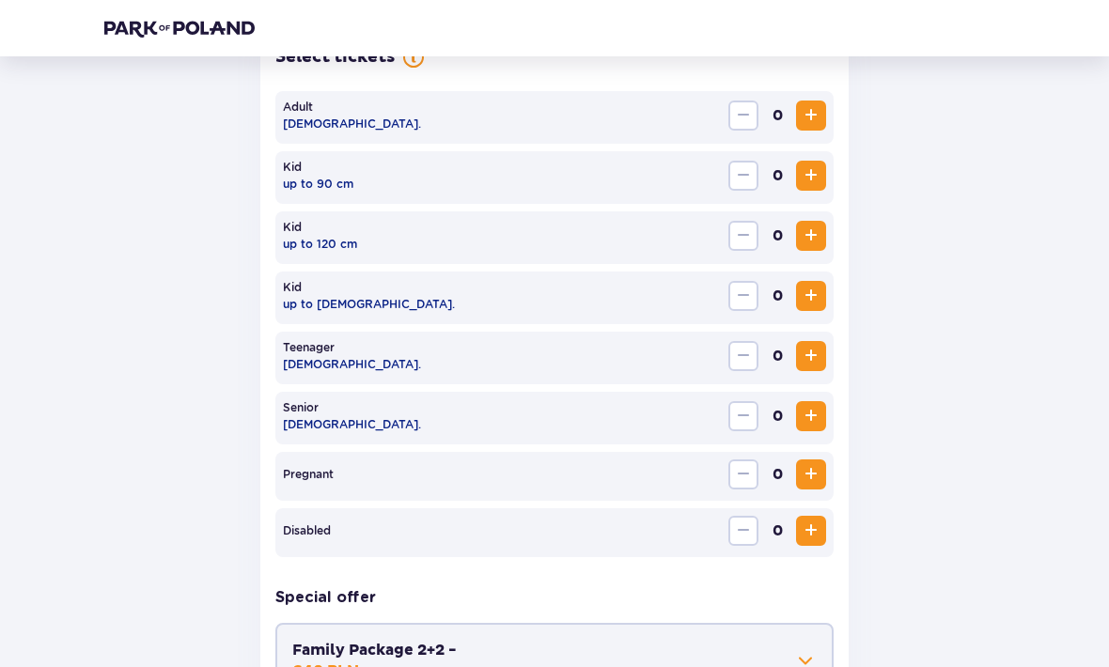
scroll to position [651, 0]
click at [819, 105] on span "Increase" at bounding box center [811, 114] width 23 height 23
click at [818, 104] on span "Increase" at bounding box center [811, 114] width 23 height 23
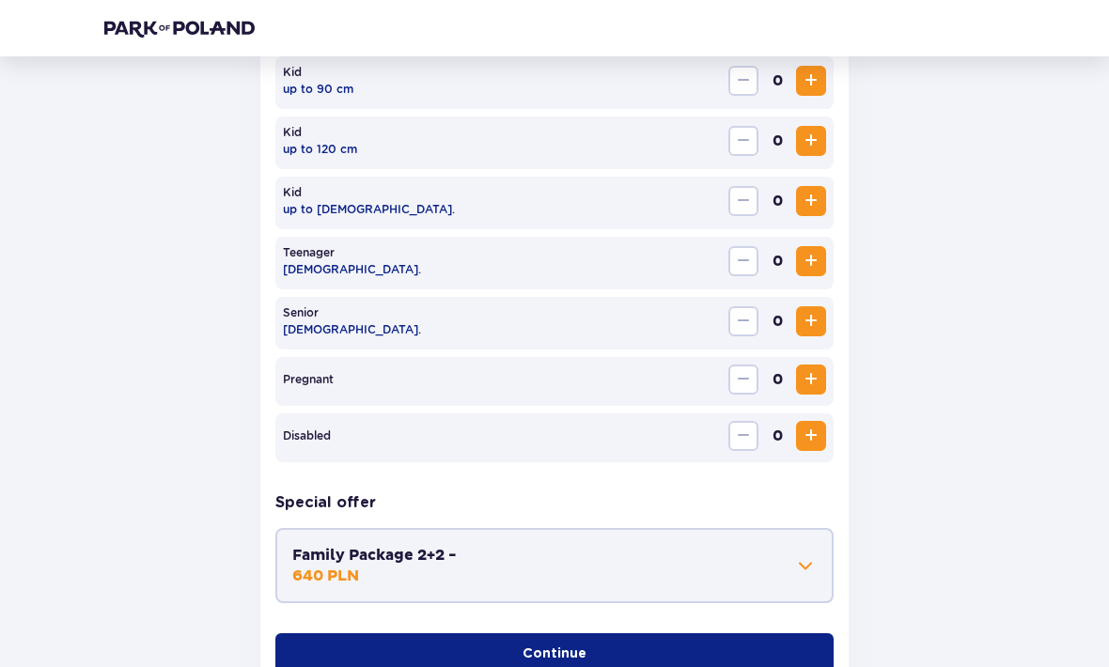
scroll to position [826, 0]
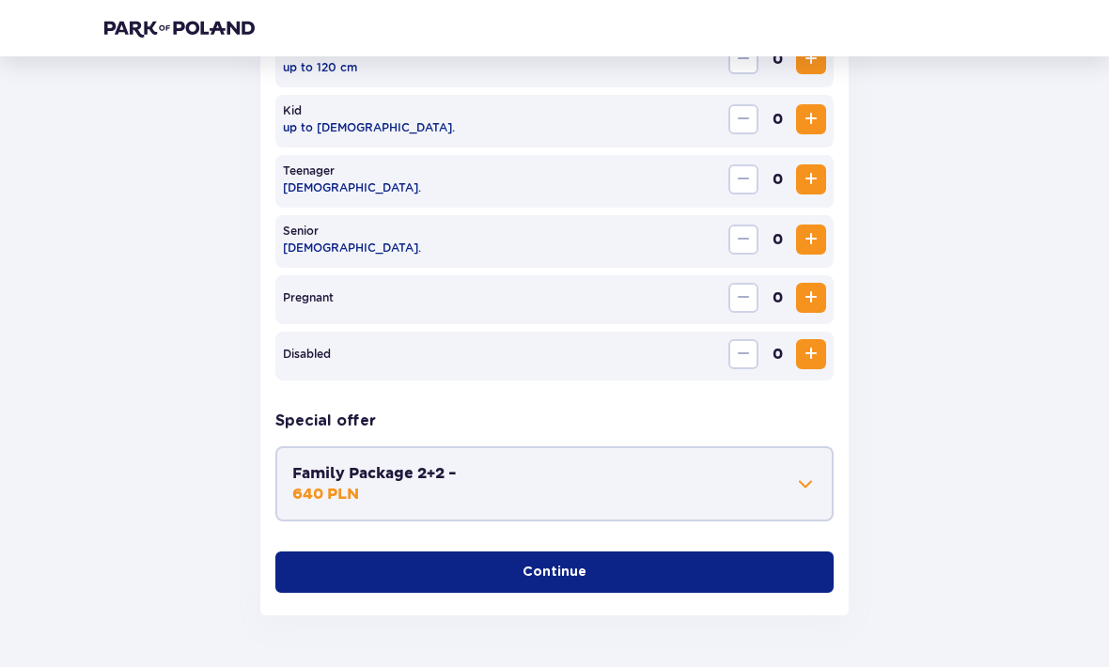
click at [788, 569] on button "Continue" at bounding box center [554, 573] width 558 height 41
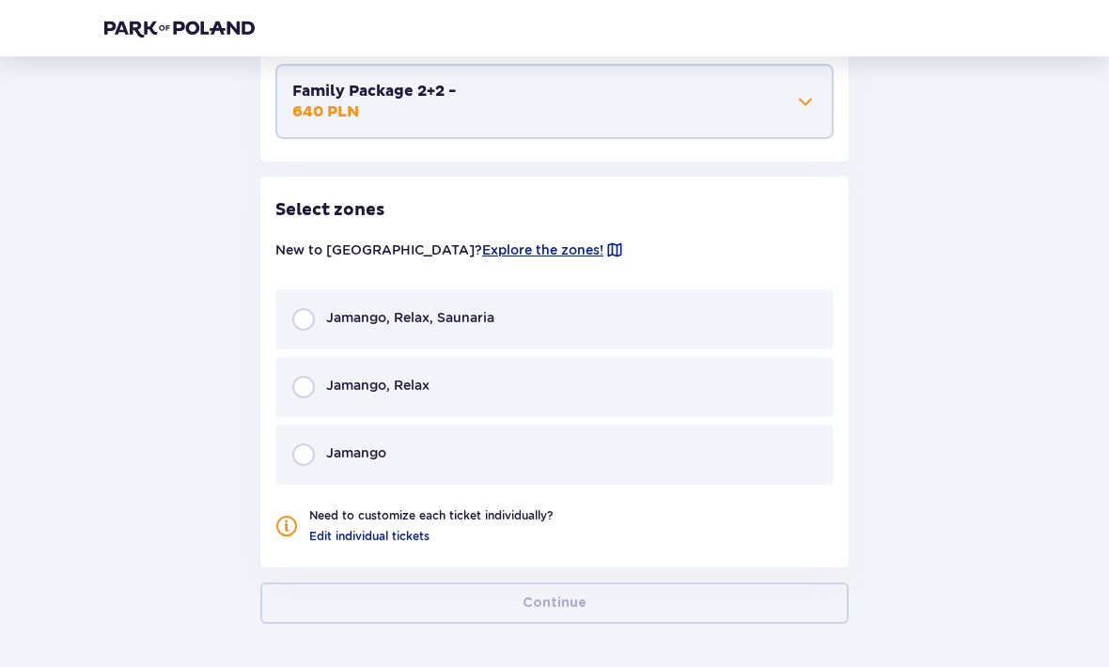
scroll to position [1217, 0]
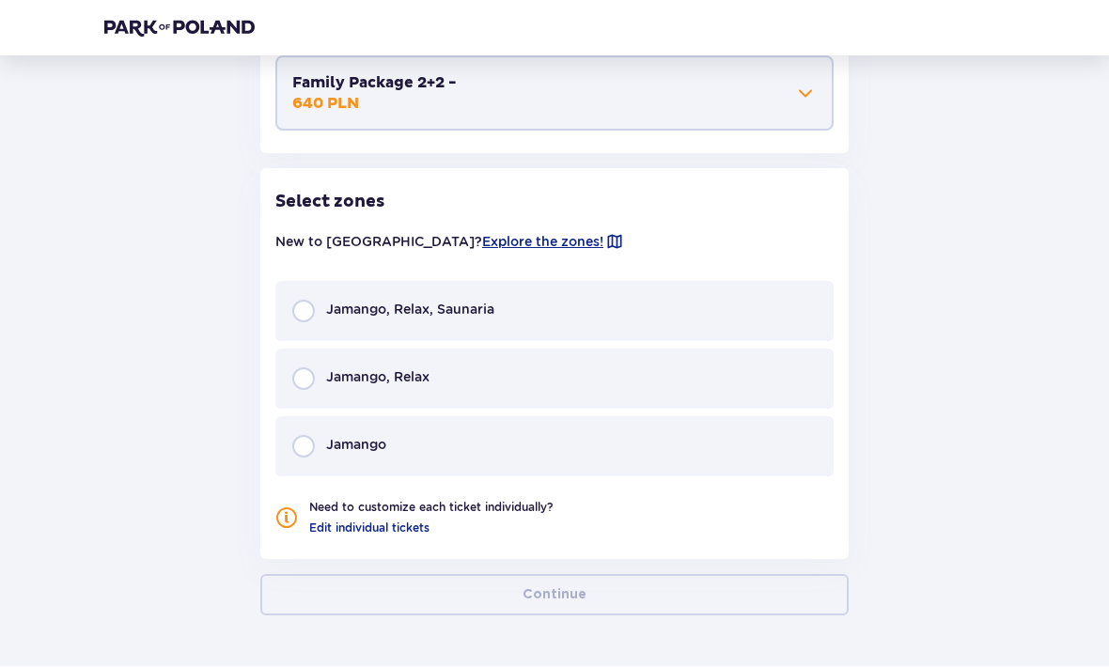
click at [588, 365] on div "Jamango, Relax" at bounding box center [554, 380] width 558 height 60
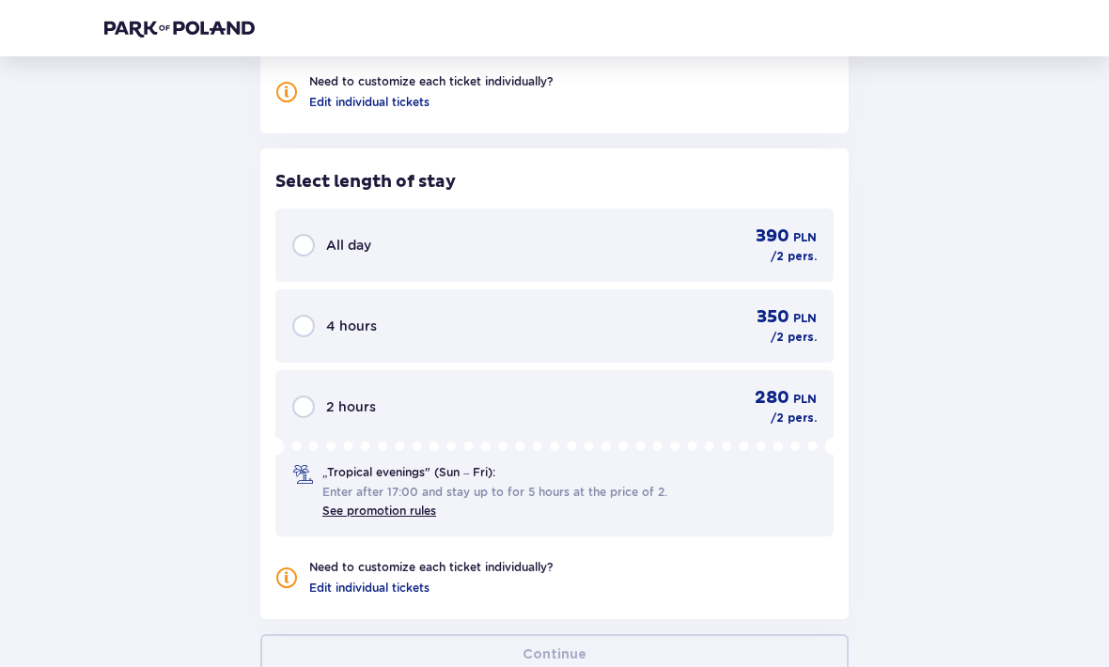
scroll to position [1703, 0]
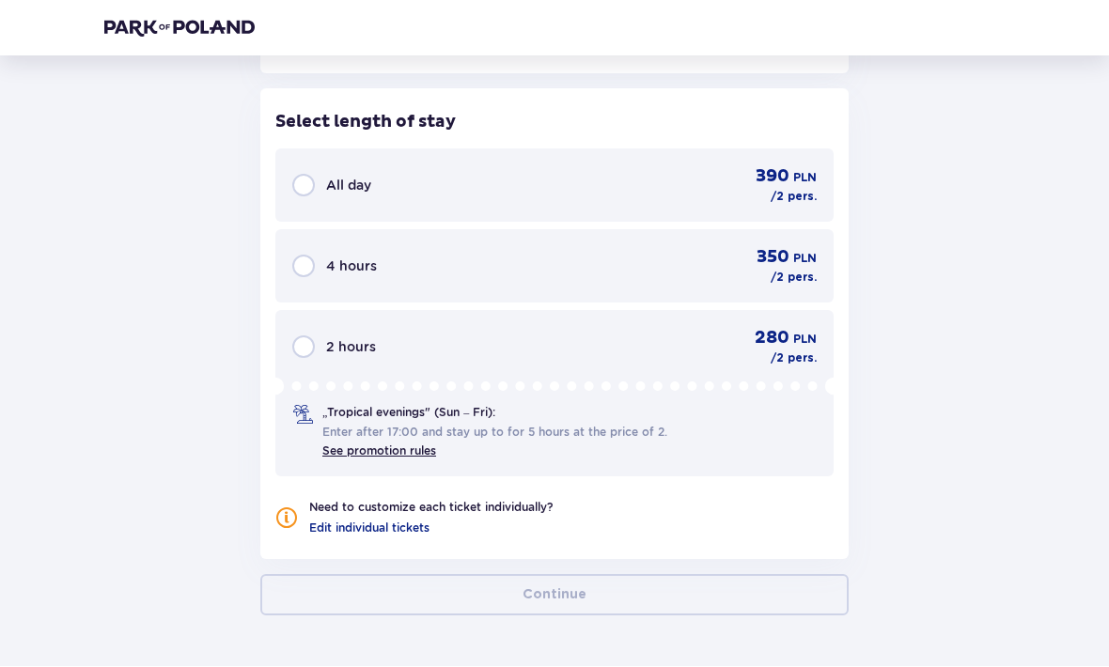
click at [787, 334] on span "280" at bounding box center [772, 339] width 35 height 23
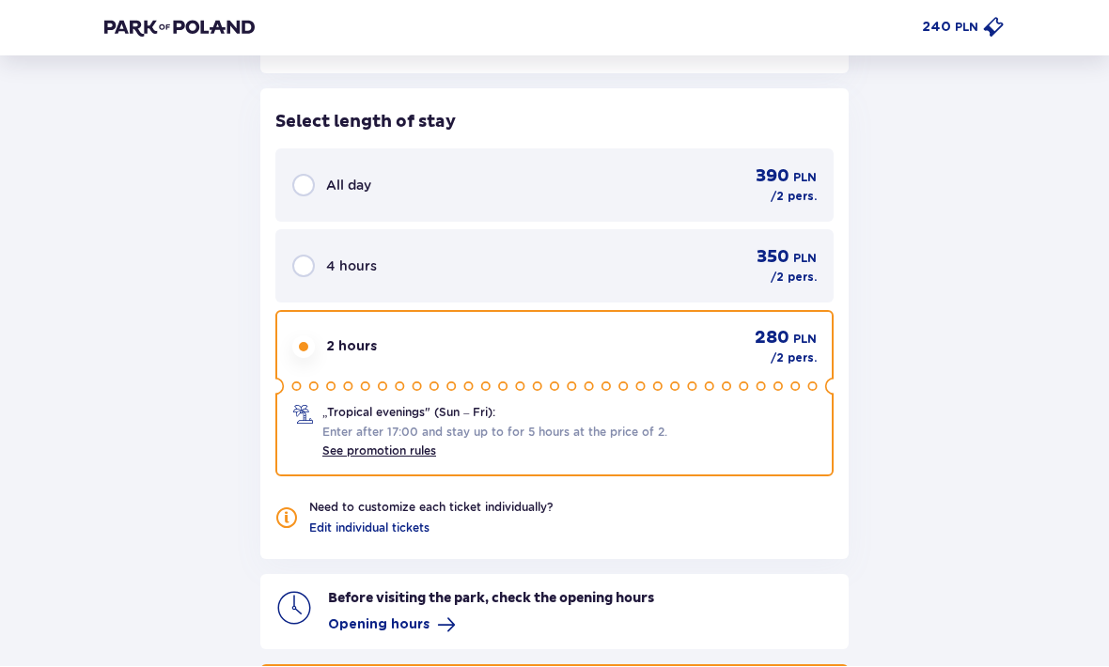
scroll to position [1793, 0]
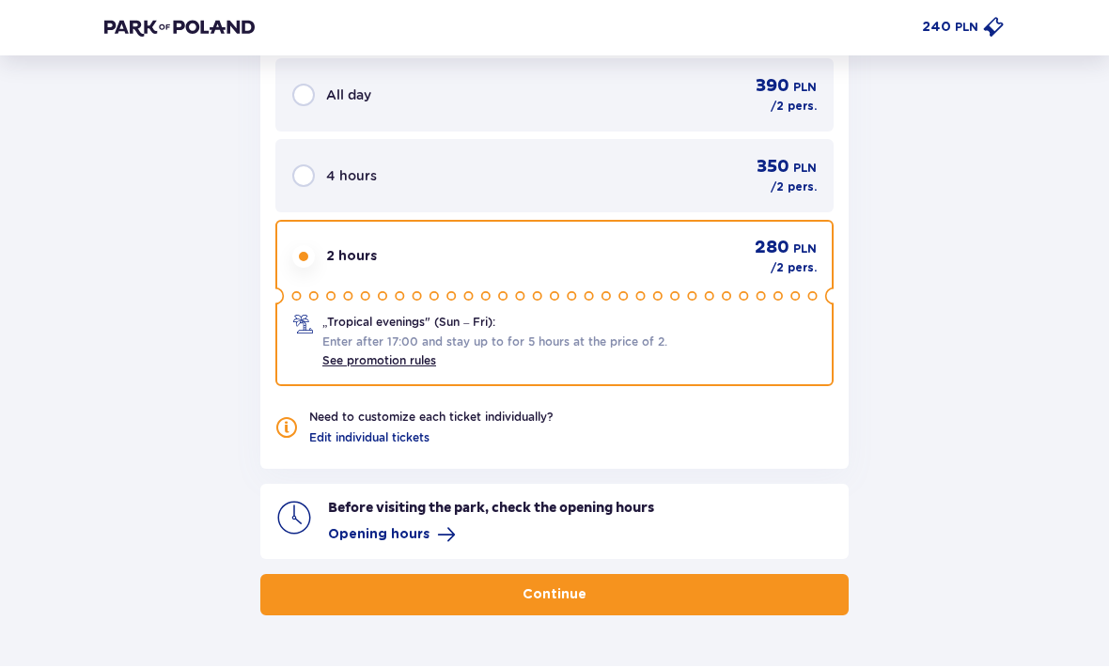
click at [764, 580] on button "Continue" at bounding box center [554, 595] width 588 height 41
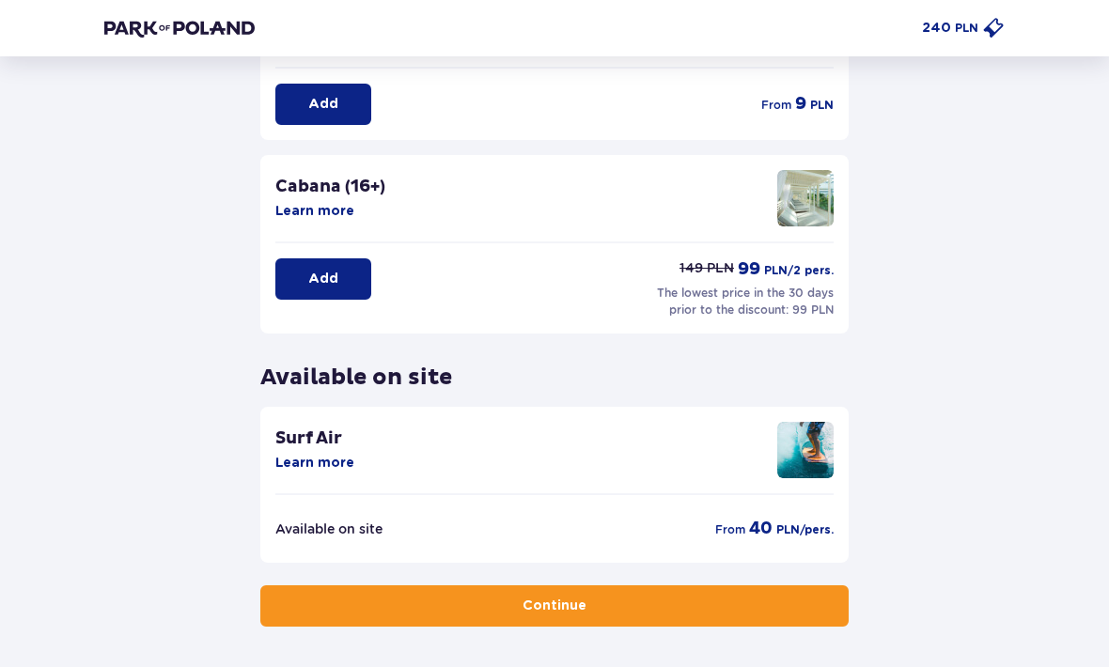
scroll to position [404, 0]
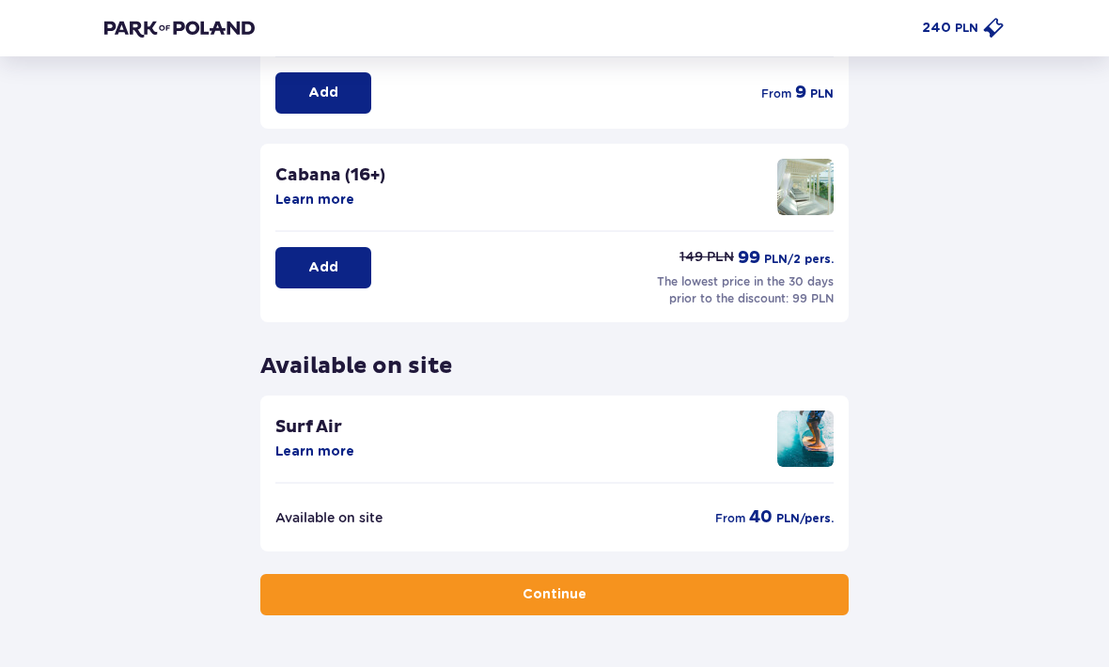
click at [801, 598] on button "Continue" at bounding box center [554, 595] width 588 height 41
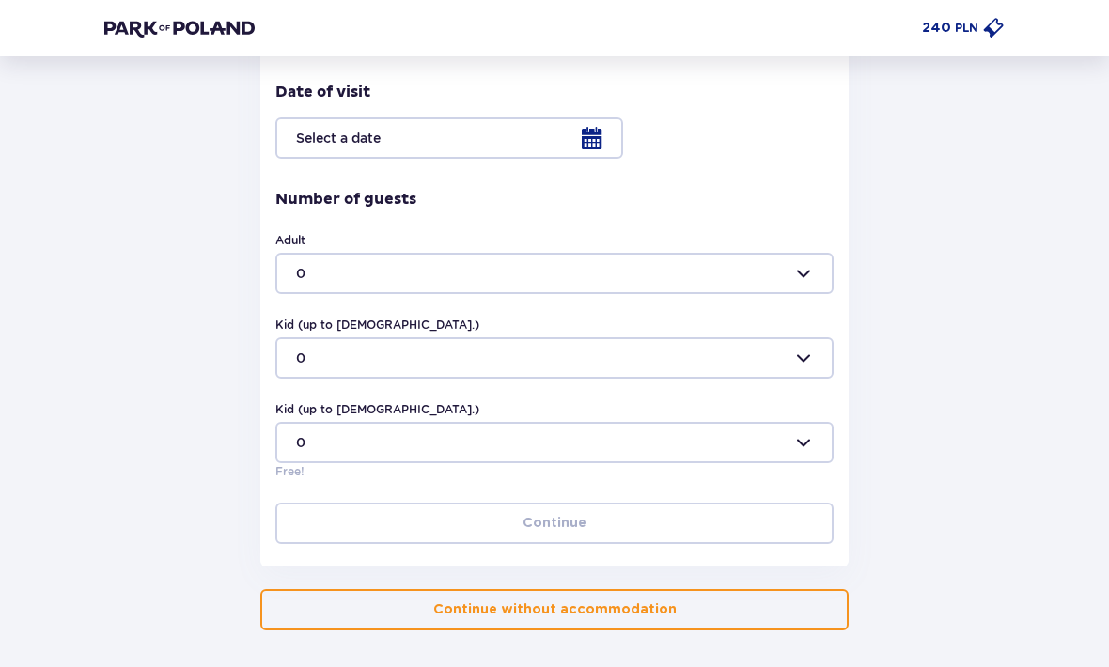
scroll to position [444, 0]
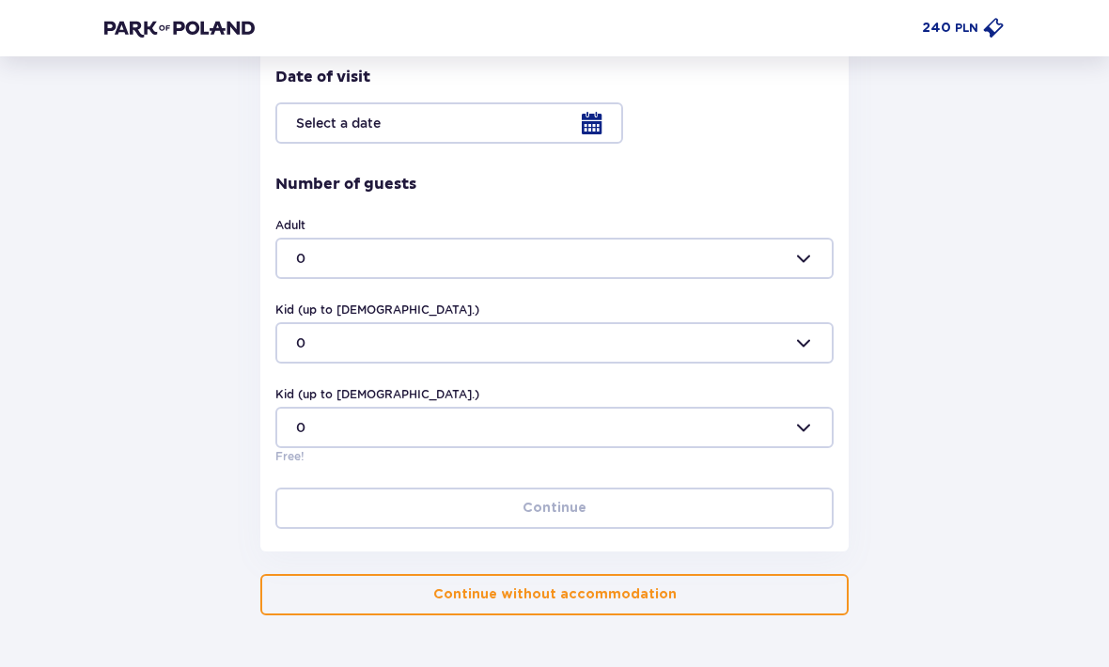
click at [800, 596] on button "Continue without accommodation" at bounding box center [554, 595] width 588 height 41
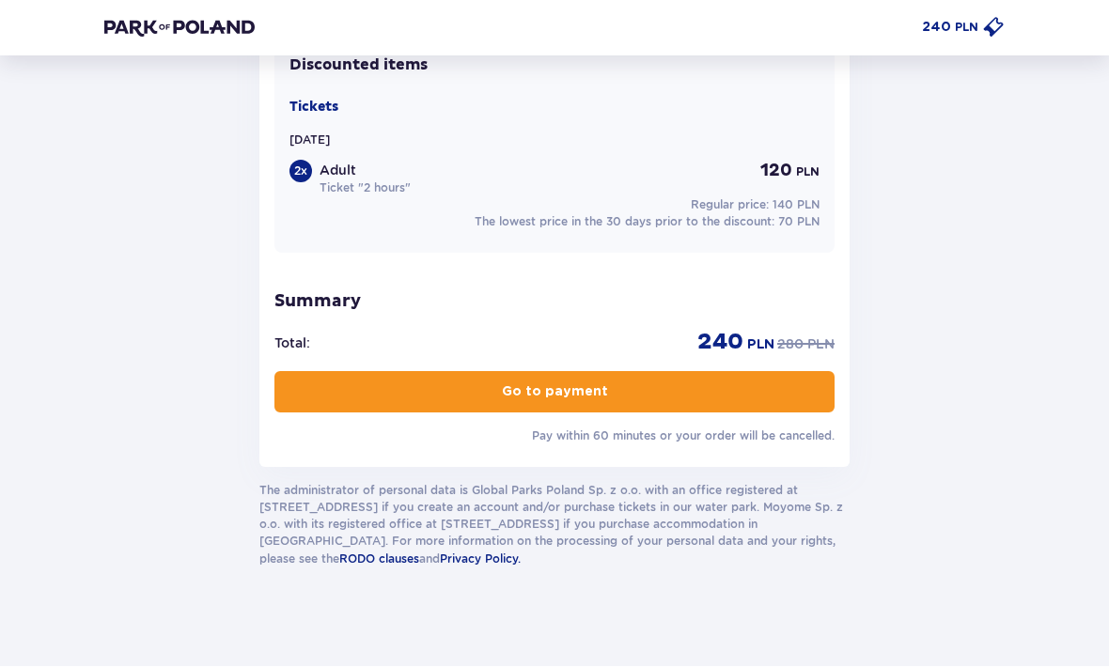
scroll to position [1609, 0]
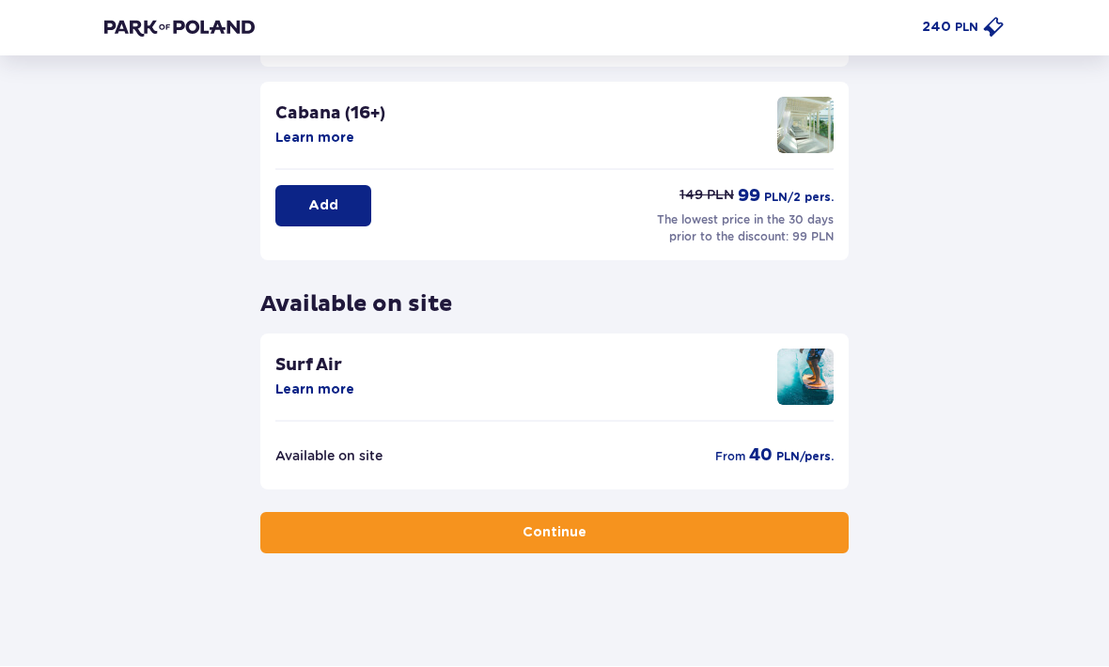
scroll to position [466, 0]
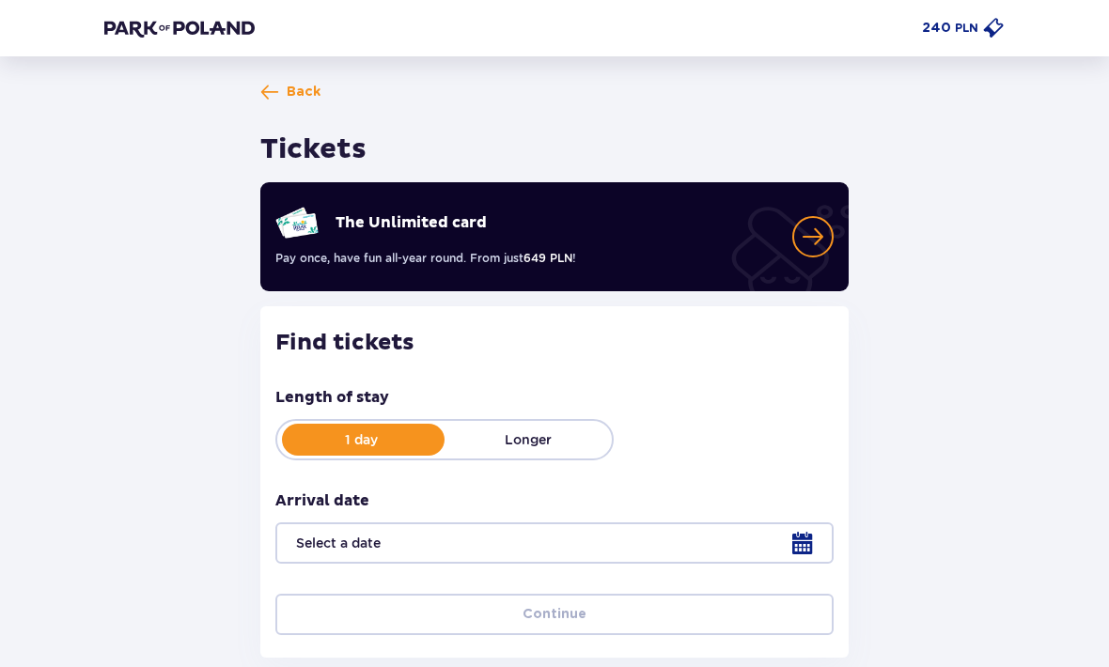
type input "26.12.25"
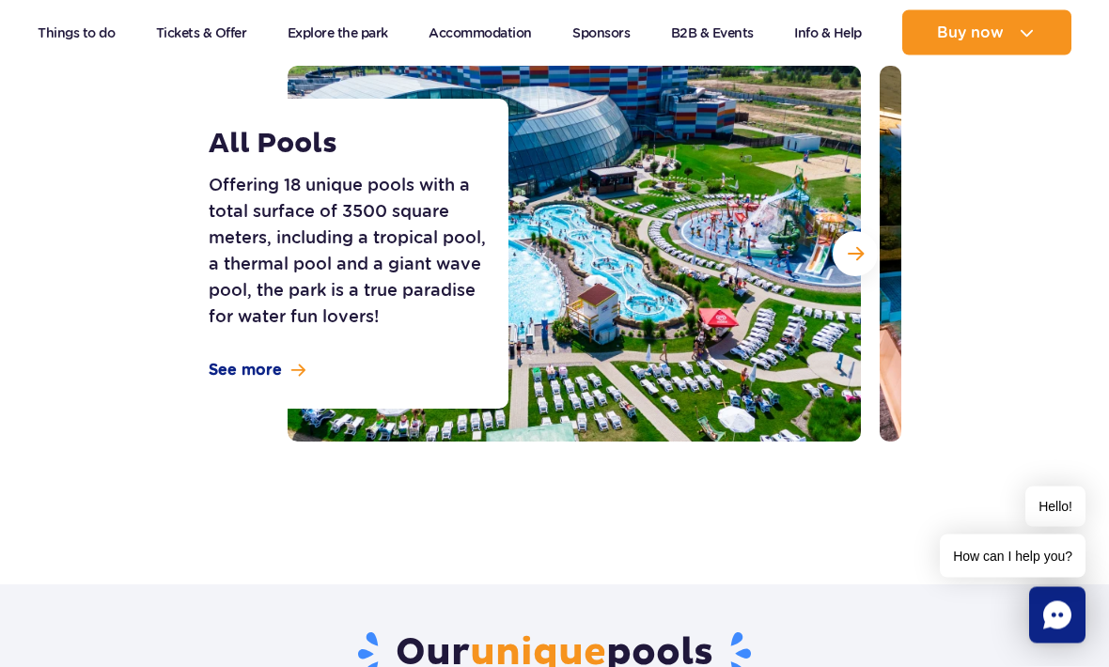
scroll to position [225, 0]
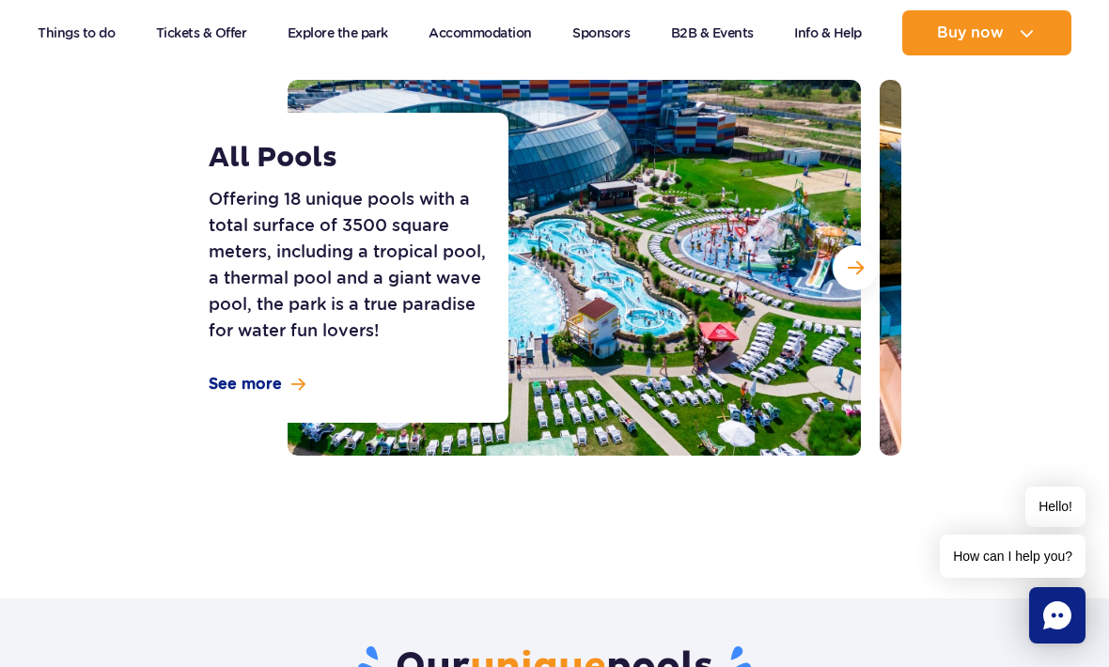
click at [871, 269] on button "Next slide" at bounding box center [855, 267] width 45 height 45
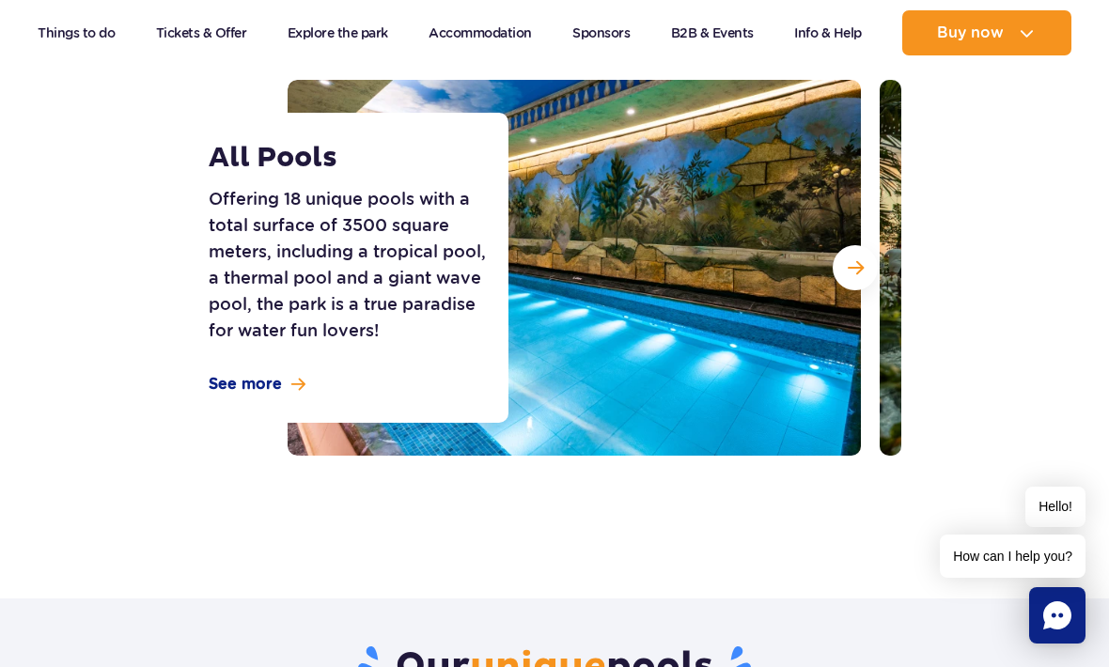
click at [869, 274] on button "Next slide" at bounding box center [855, 267] width 45 height 45
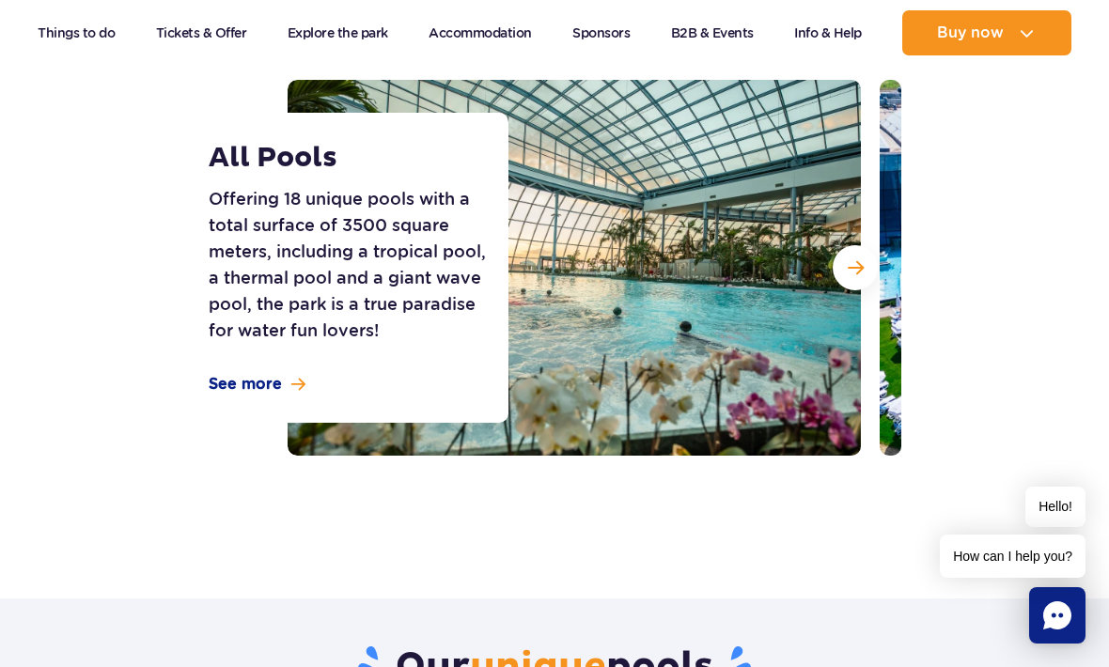
click at [862, 278] on button "Next slide" at bounding box center [855, 267] width 45 height 45
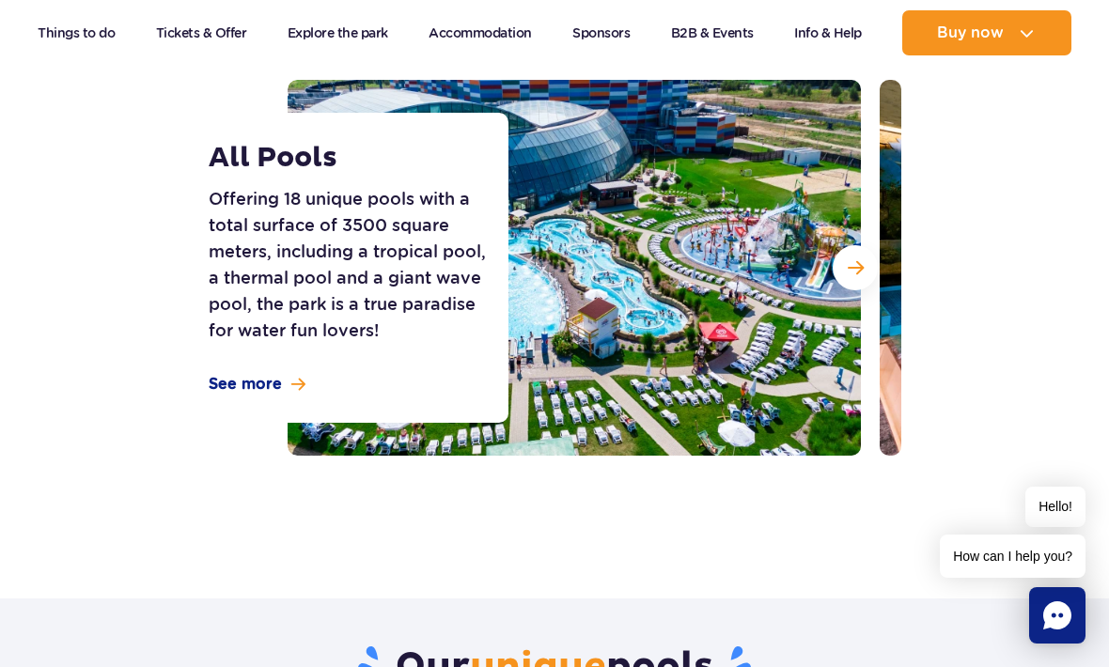
click at [865, 282] on button "Next slide" at bounding box center [855, 267] width 45 height 45
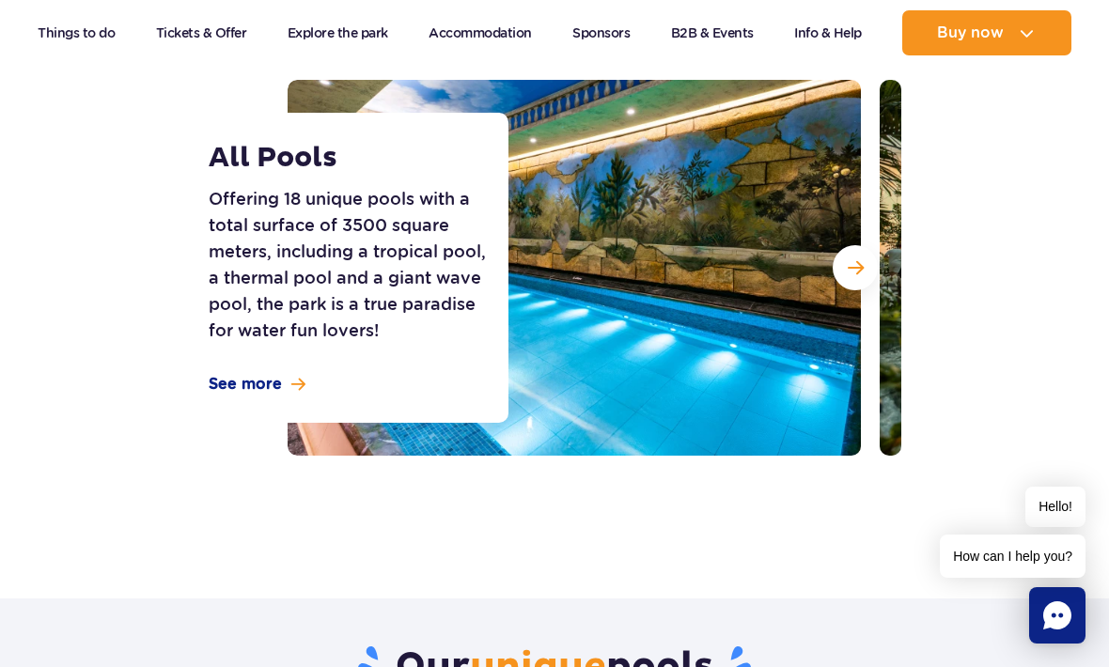
click at [859, 285] on button "Next slide" at bounding box center [855, 267] width 45 height 45
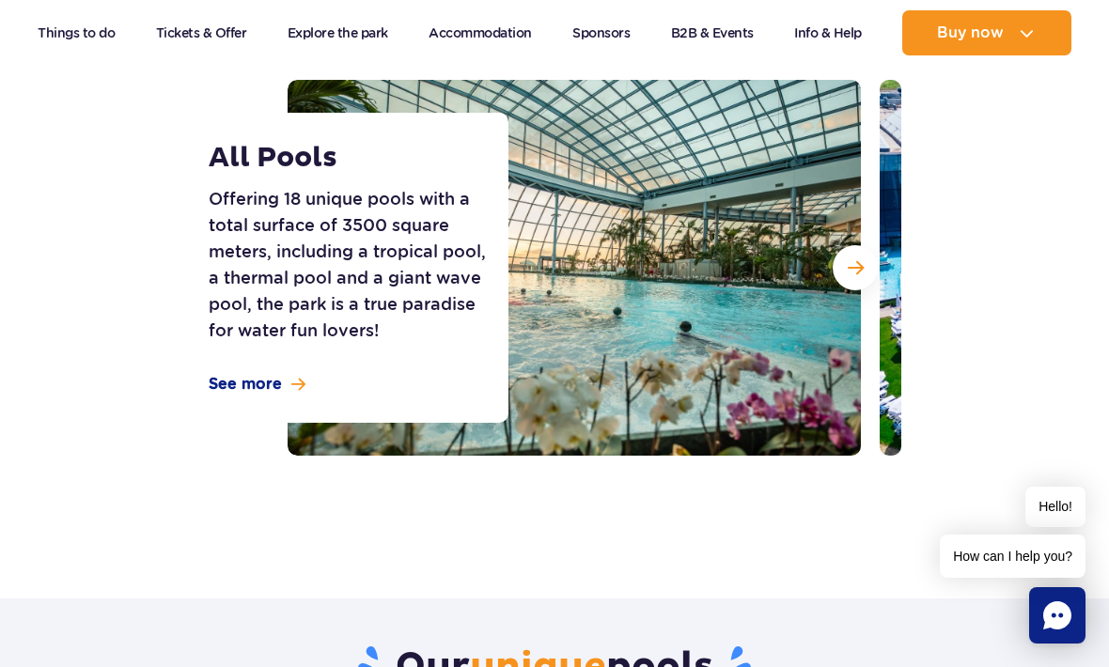
click at [866, 278] on button "Next slide" at bounding box center [855, 267] width 45 height 45
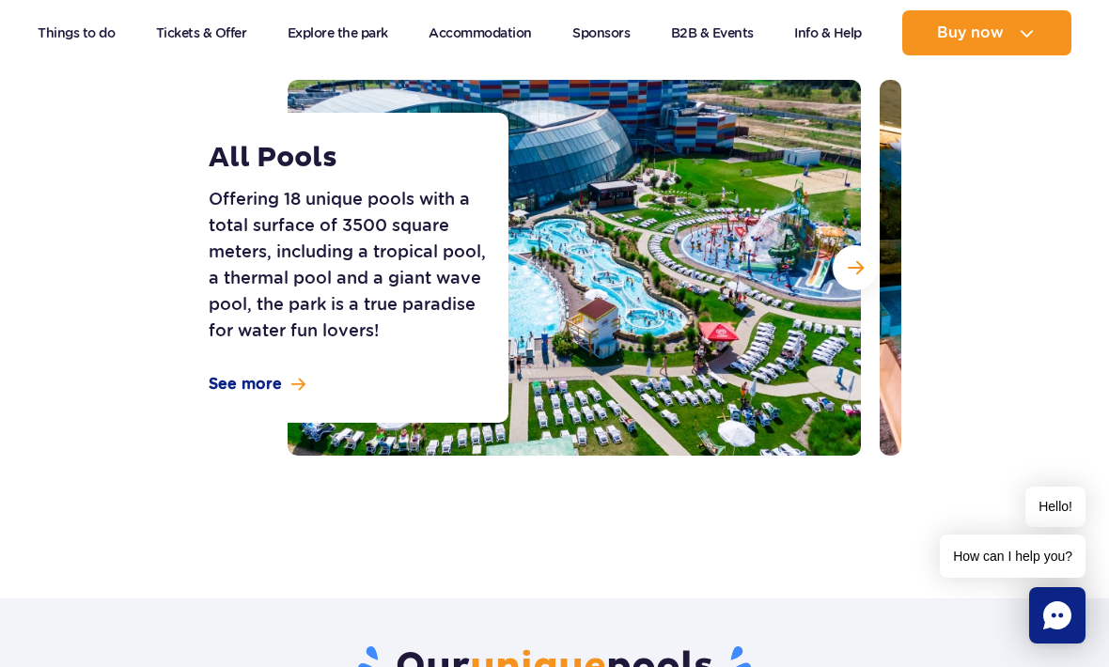
click at [866, 281] on button "Next slide" at bounding box center [855, 267] width 45 height 45
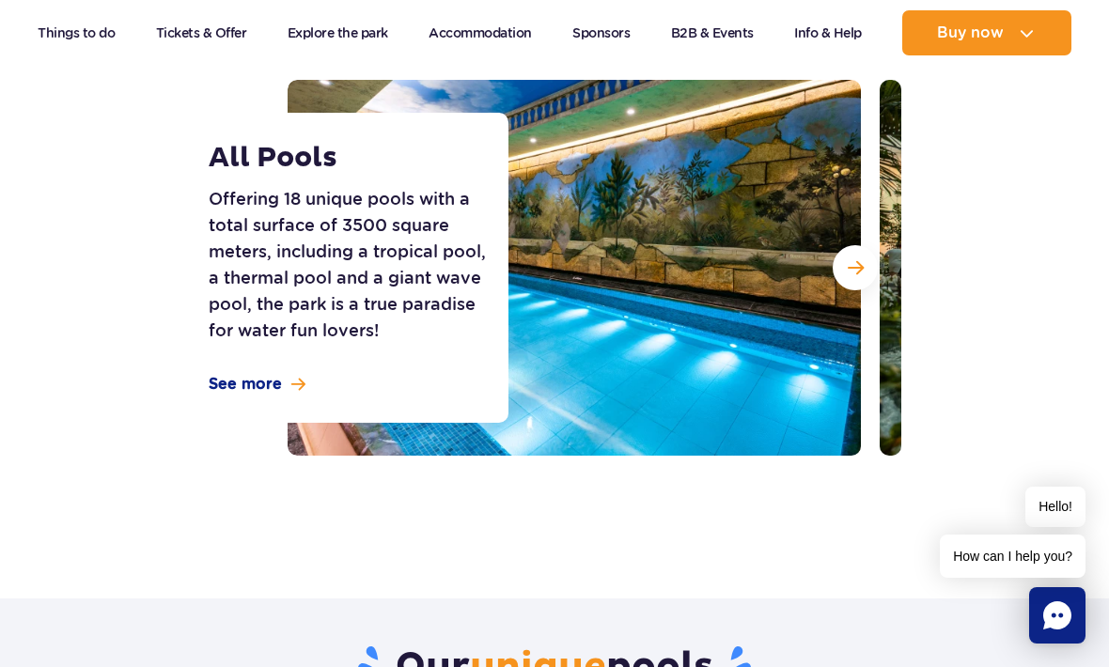
click at [866, 279] on button "Next slide" at bounding box center [855, 267] width 45 height 45
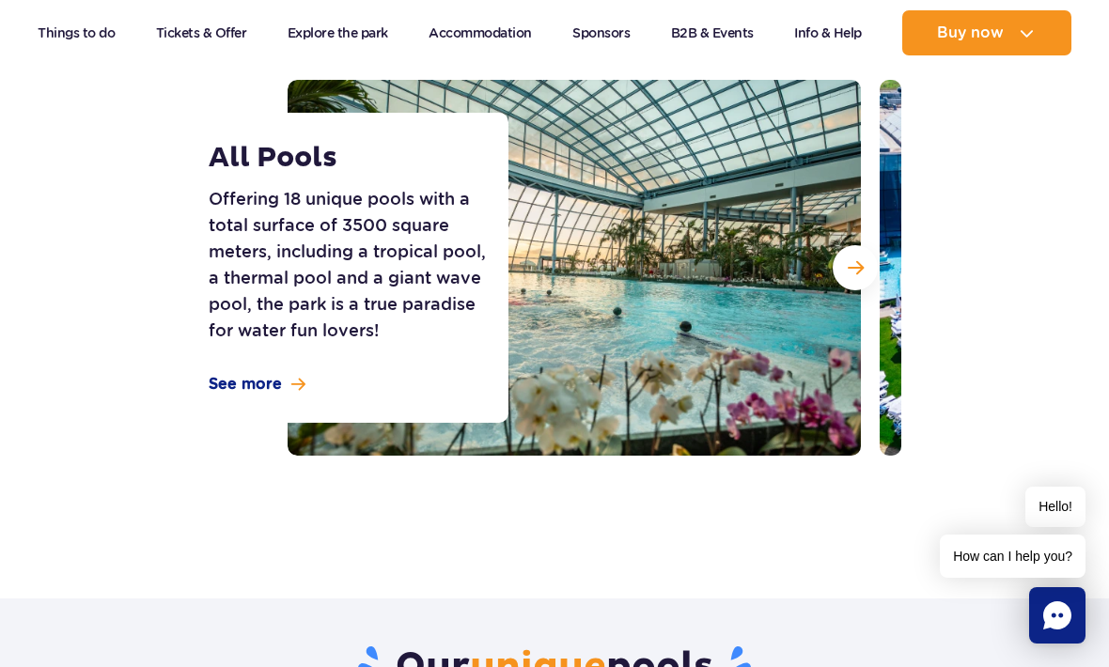
click at [863, 281] on button "Next slide" at bounding box center [855, 267] width 45 height 45
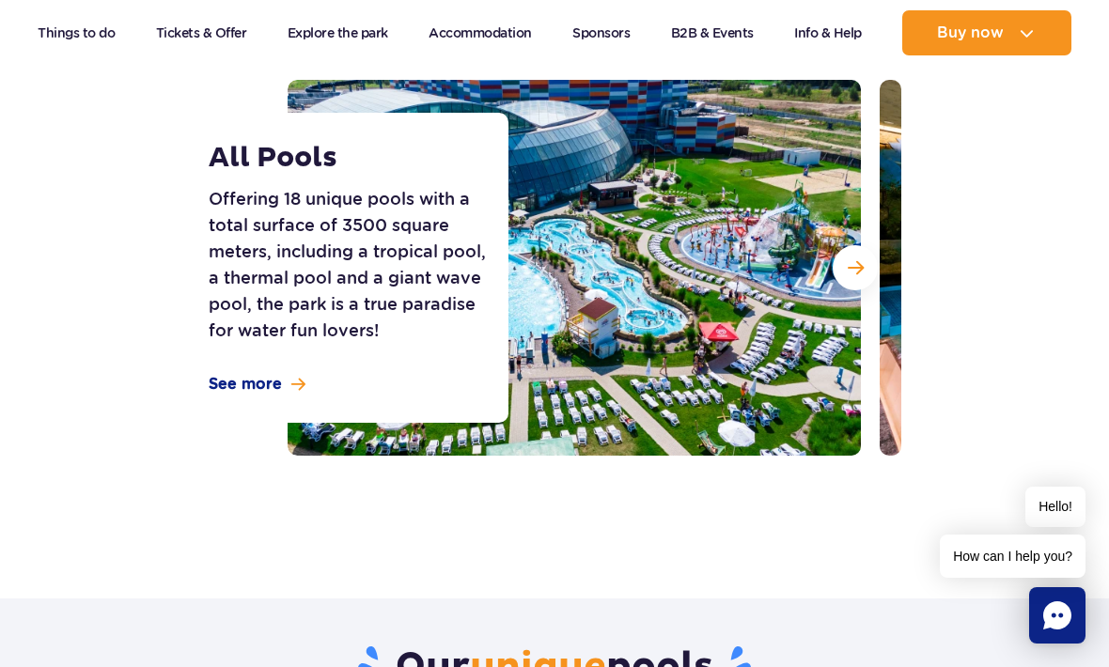
click at [864, 274] on button "Next slide" at bounding box center [855, 267] width 45 height 45
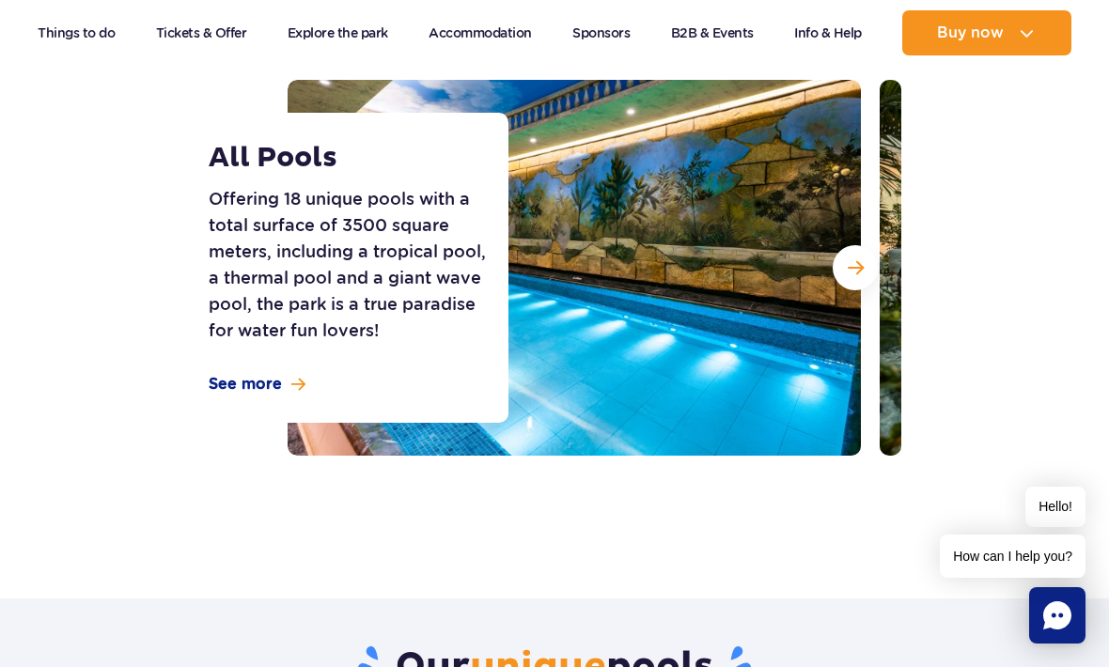
click at [858, 283] on button "Next slide" at bounding box center [855, 267] width 45 height 45
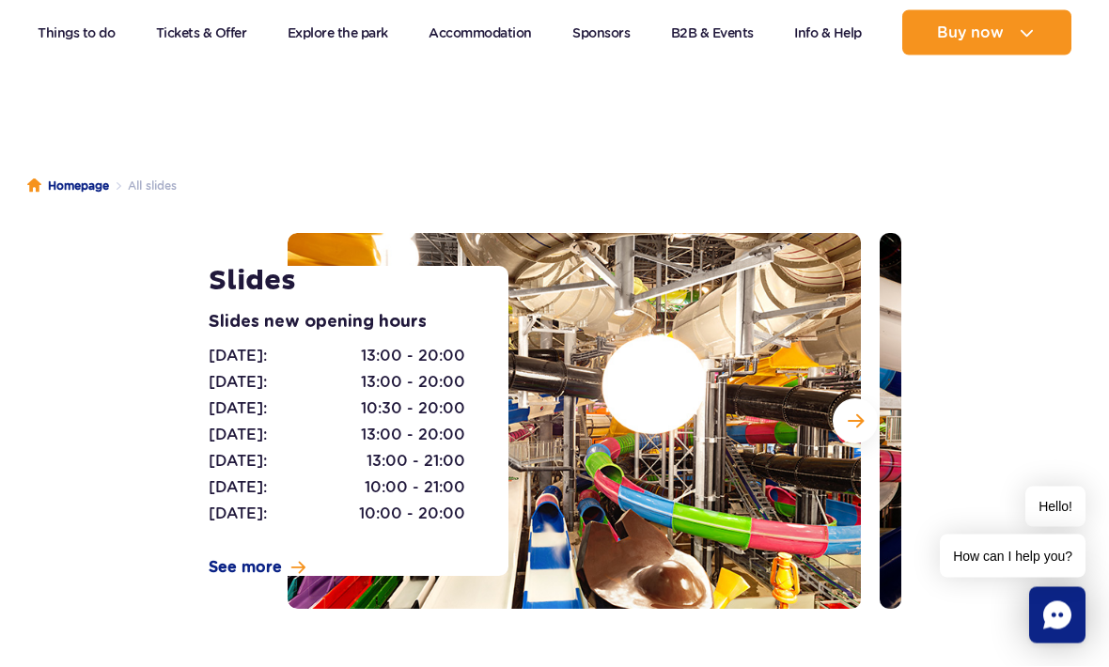
scroll to position [71, 0]
click at [277, 564] on span "See more" at bounding box center [245, 567] width 73 height 21
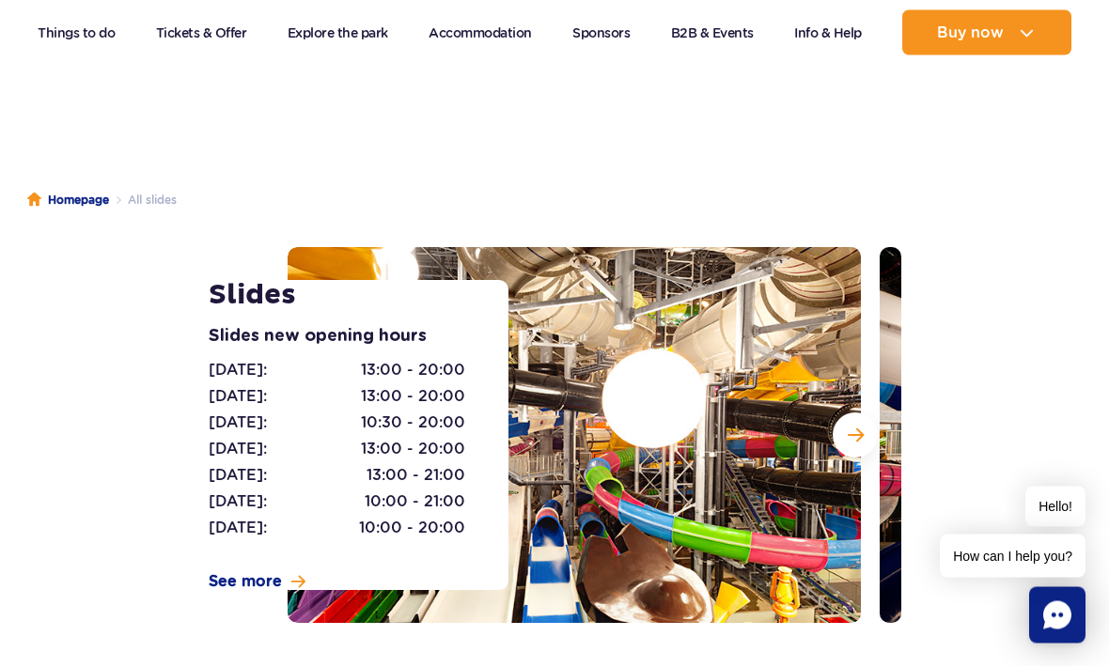
scroll to position [30, 0]
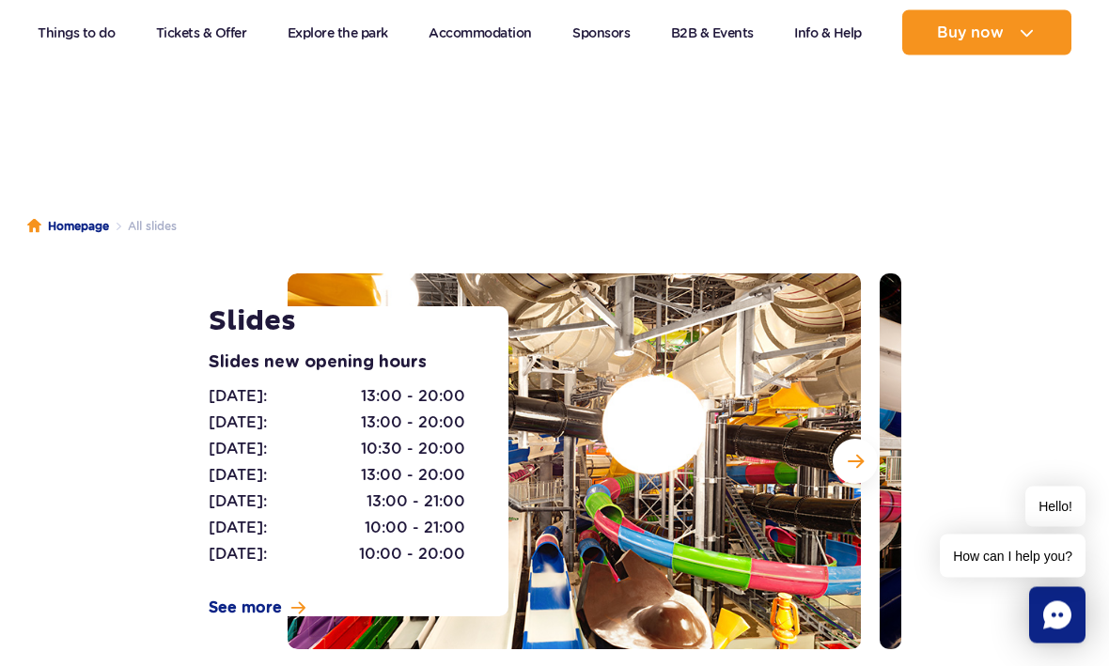
click at [857, 459] on span "Next slide" at bounding box center [856, 462] width 16 height 17
